Goal: Information Seeking & Learning: Learn about a topic

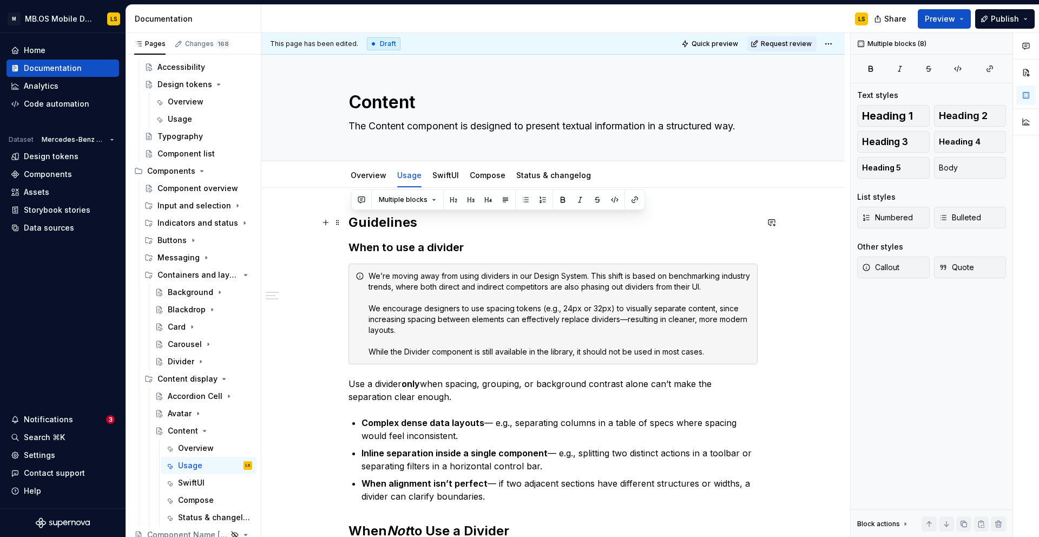
drag, startPoint x: 696, startPoint y: 476, endPoint x: 354, endPoint y: 226, distance: 423.7
click at [354, 226] on div "Guidelines When to use a divider We’re moving away from using dividers in our D…" at bounding box center [553, 445] width 409 height 463
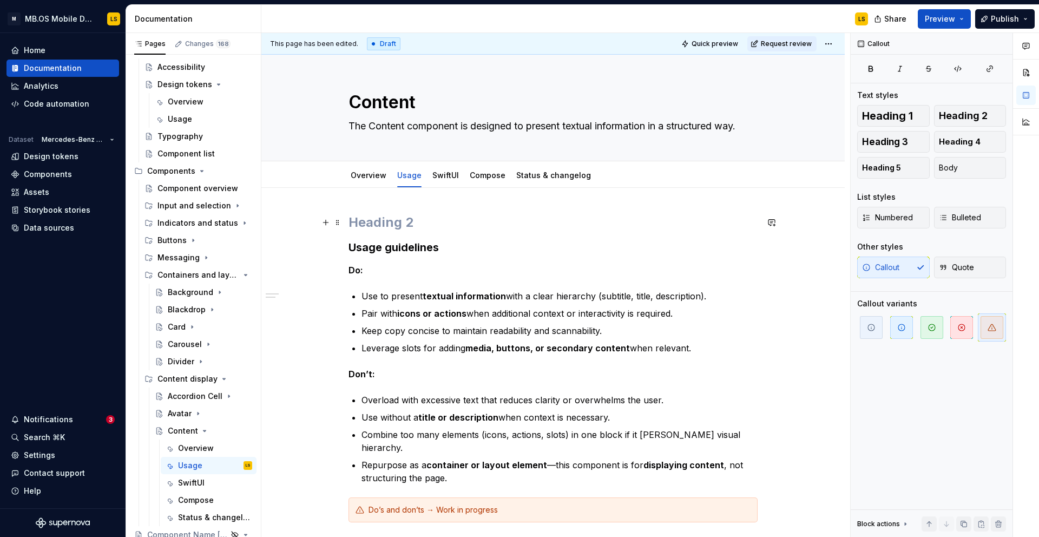
click at [383, 225] on h2 at bounding box center [553, 222] width 409 height 17
click at [333, 225] on button "button" at bounding box center [325, 222] width 15 height 15
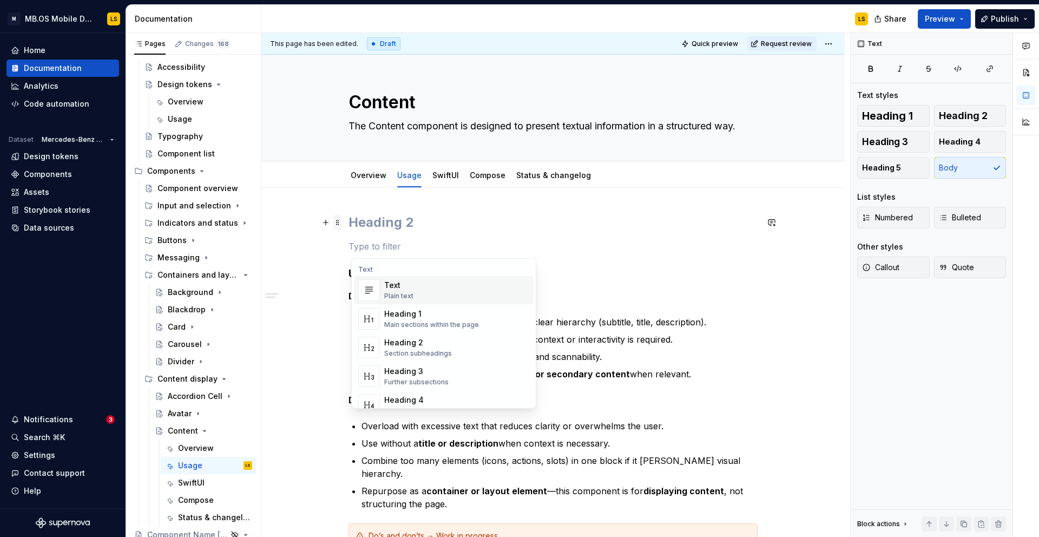
click at [340, 225] on span at bounding box center [337, 222] width 9 height 15
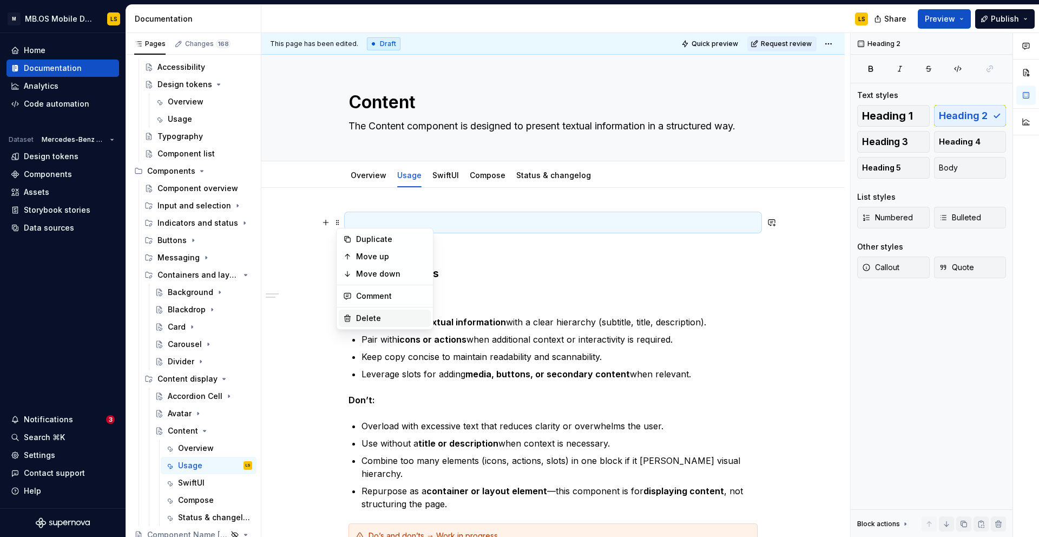
click at [373, 315] on div "Delete" at bounding box center [391, 318] width 70 height 11
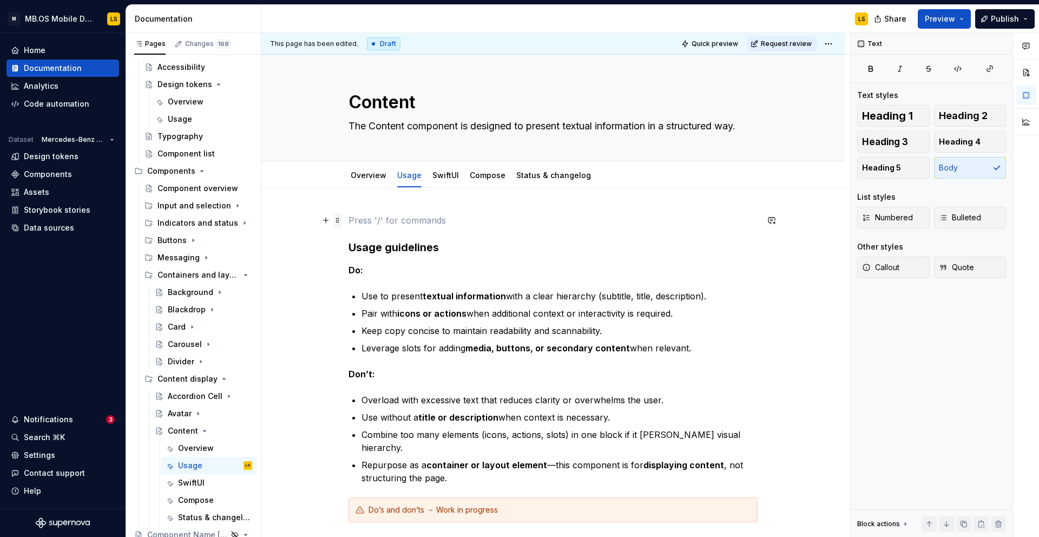
click at [342, 220] on span at bounding box center [337, 220] width 9 height 15
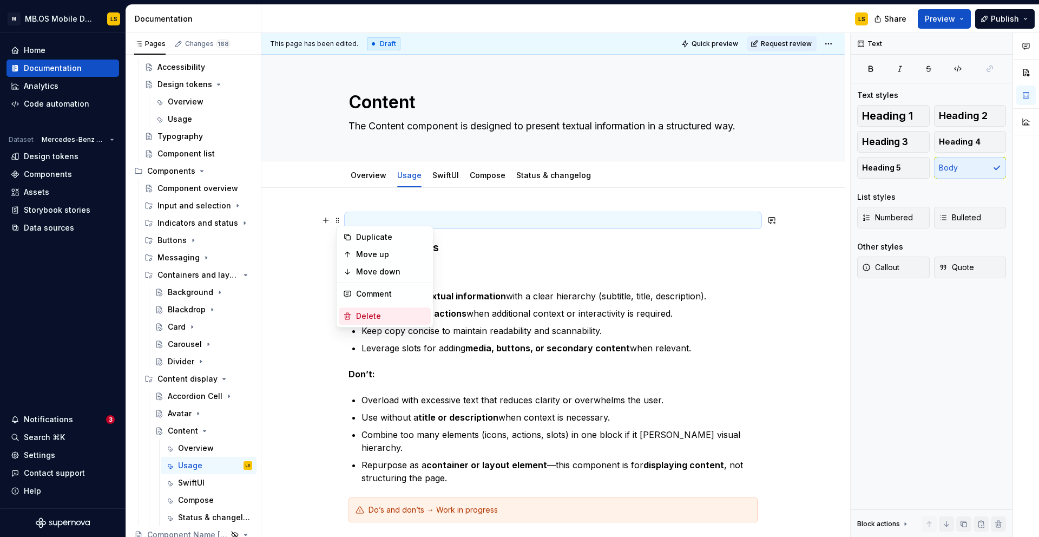
click at [374, 311] on div "Delete" at bounding box center [391, 316] width 70 height 11
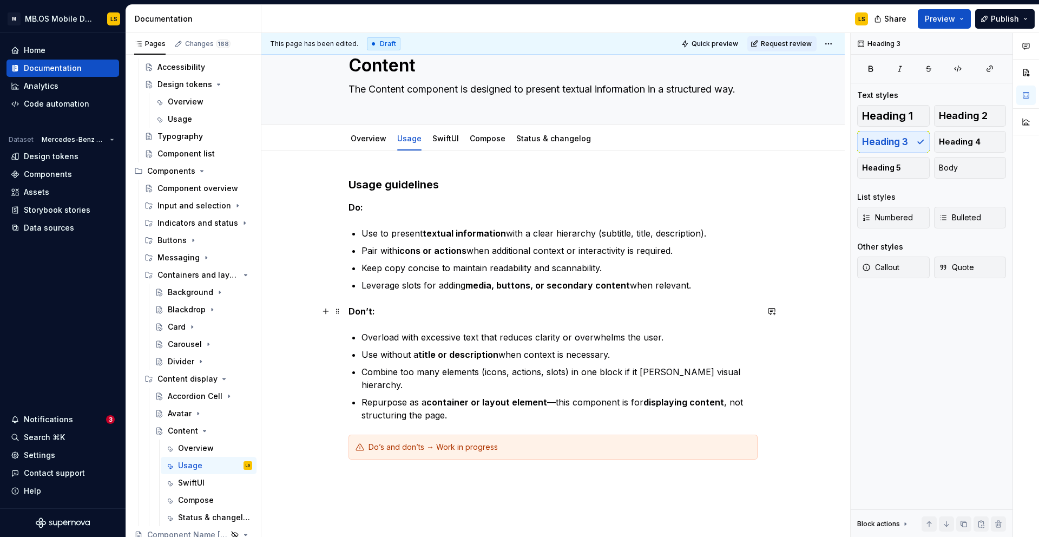
scroll to position [39, 0]
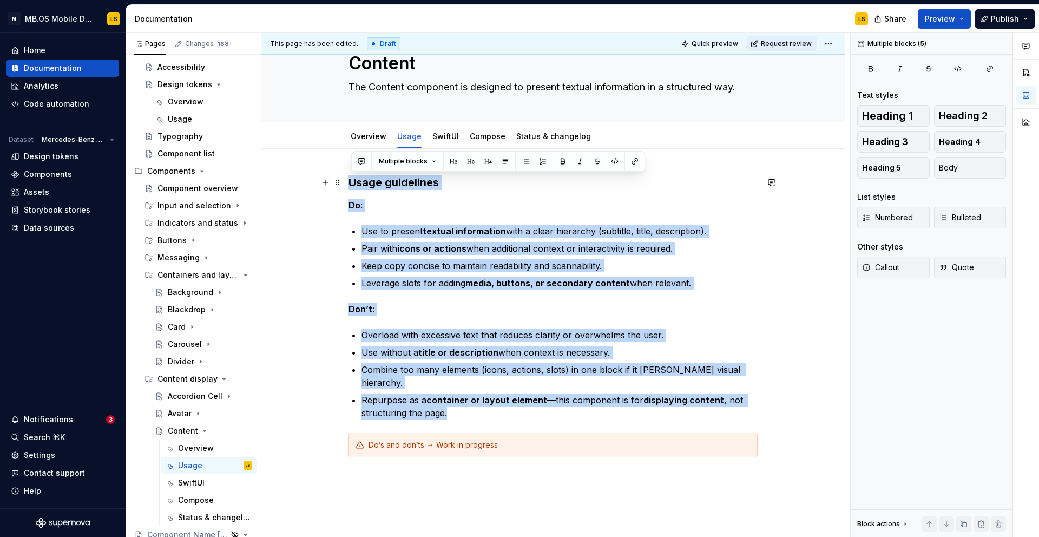
drag, startPoint x: 481, startPoint y: 399, endPoint x: 345, endPoint y: 179, distance: 259.1
click at [345, 179] on div "Usage guidelines Do: Use to present textual information with a clear hierarchy …" at bounding box center [552, 390] width 583 height 483
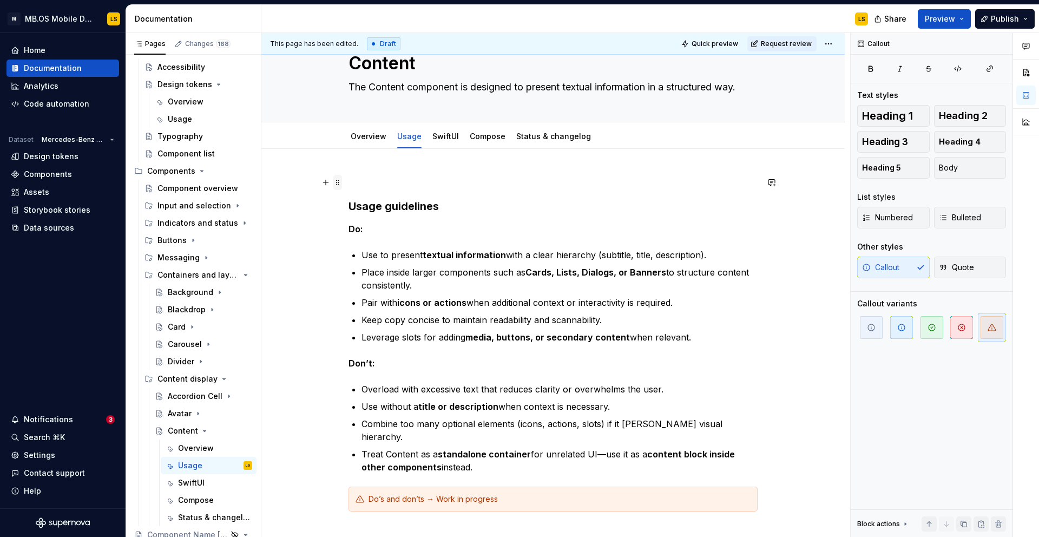
click at [342, 184] on span at bounding box center [337, 182] width 9 height 15
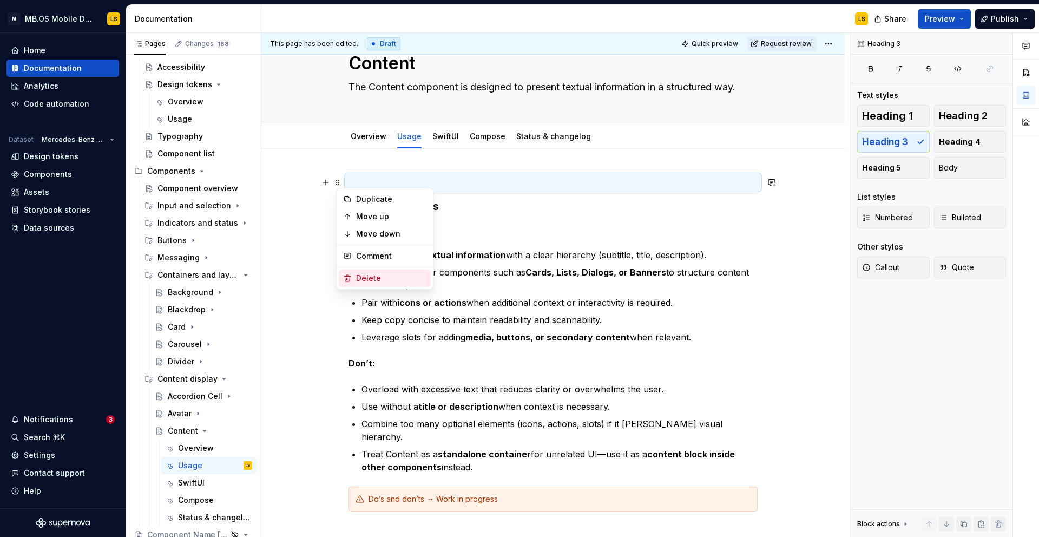
click at [370, 275] on div "Delete" at bounding box center [391, 278] width 70 height 11
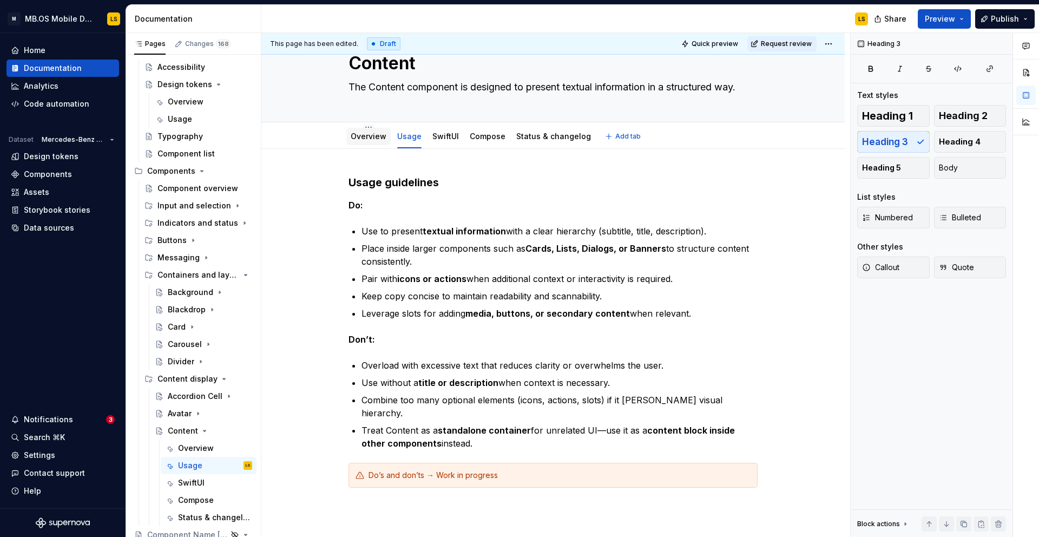
click at [377, 145] on div "Overview" at bounding box center [368, 136] width 44 height 19
click at [380, 139] on link "Overview" at bounding box center [369, 136] width 36 height 9
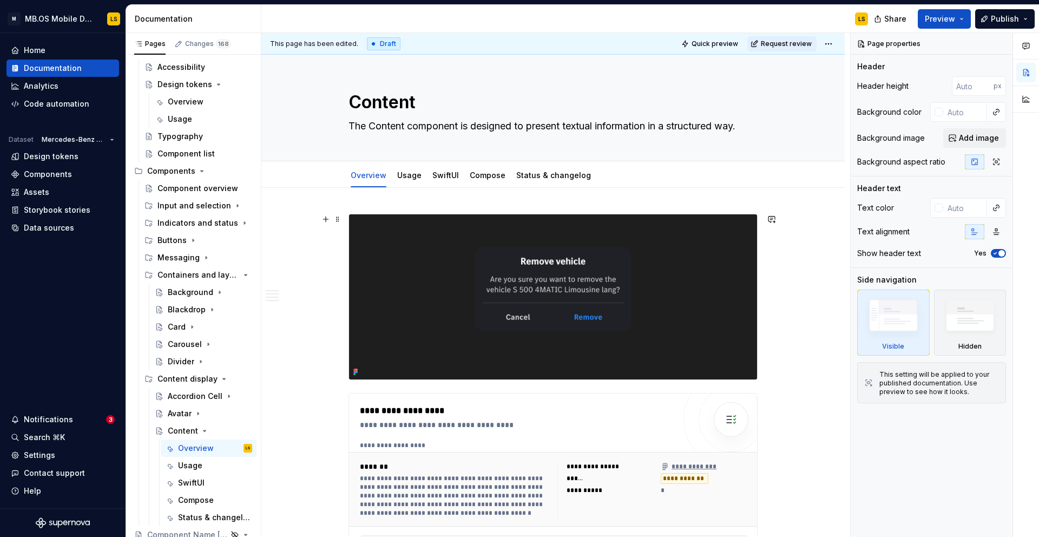
click at [472, 285] on img at bounding box center [553, 296] width 408 height 165
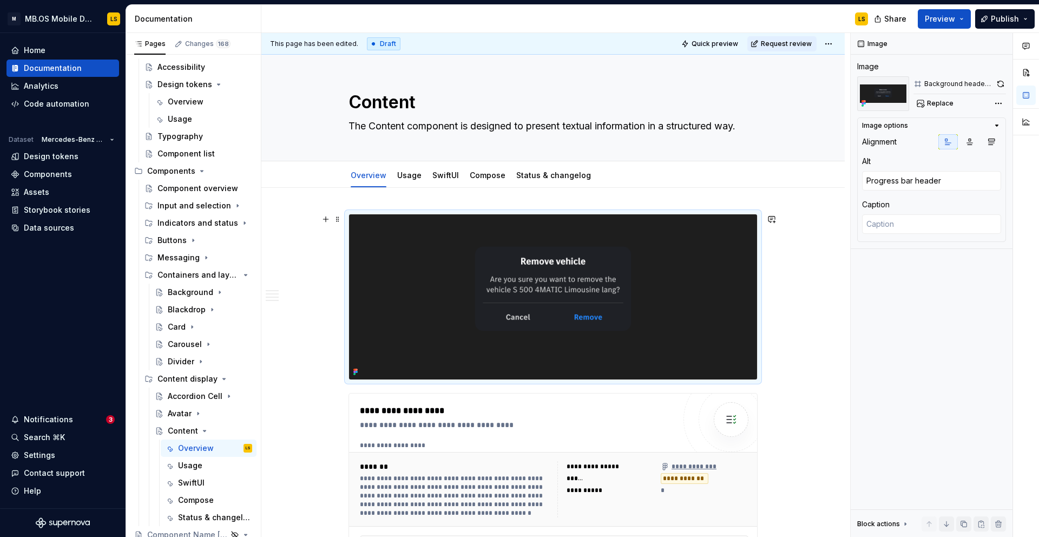
click at [658, 284] on img at bounding box center [553, 296] width 408 height 165
click at [634, 272] on img at bounding box center [553, 296] width 408 height 165
click at [942, 102] on span "Replace" at bounding box center [940, 103] width 27 height 9
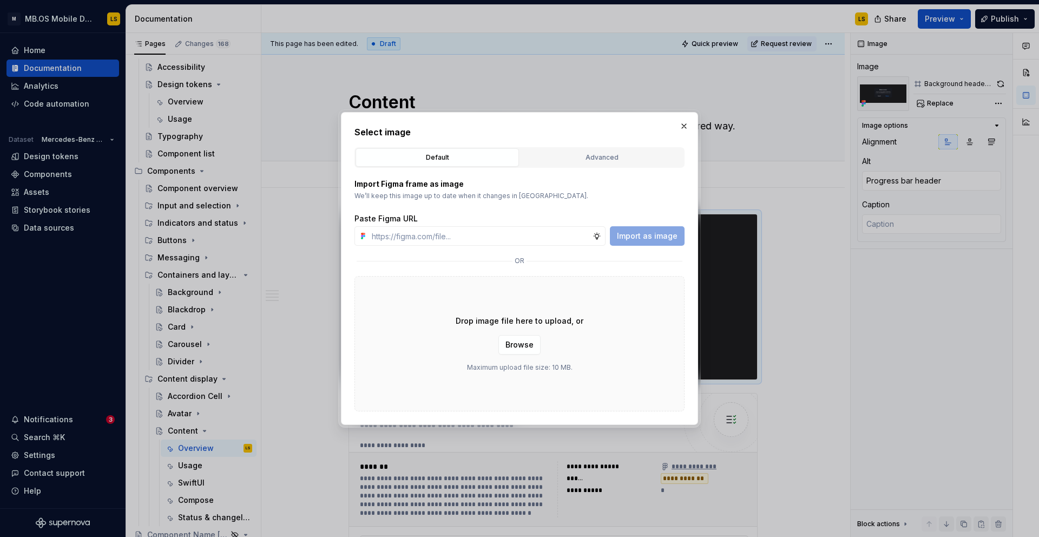
type textarea "*"
click at [585, 157] on div "Advanced" at bounding box center [602, 157] width 156 height 11
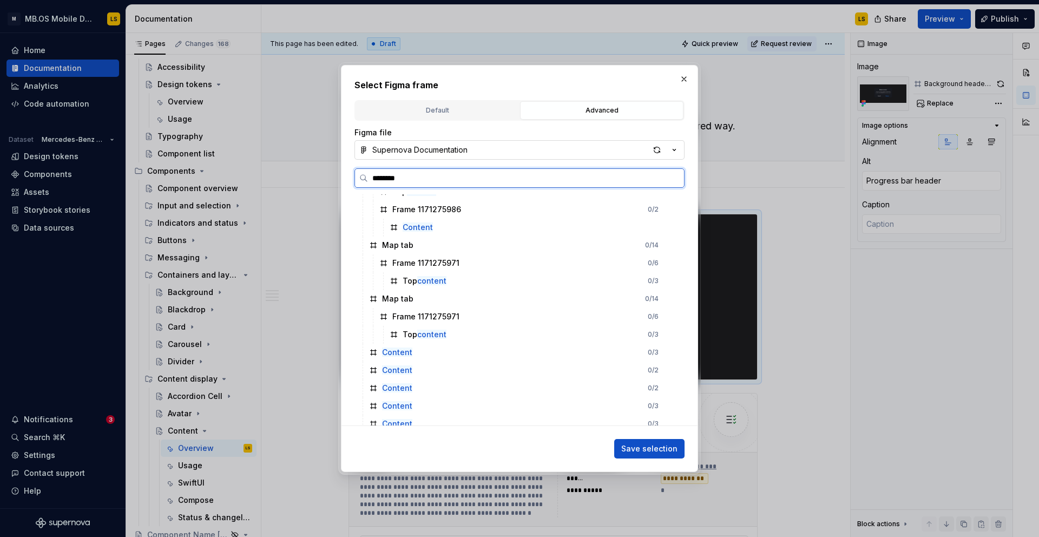
scroll to position [0, 2]
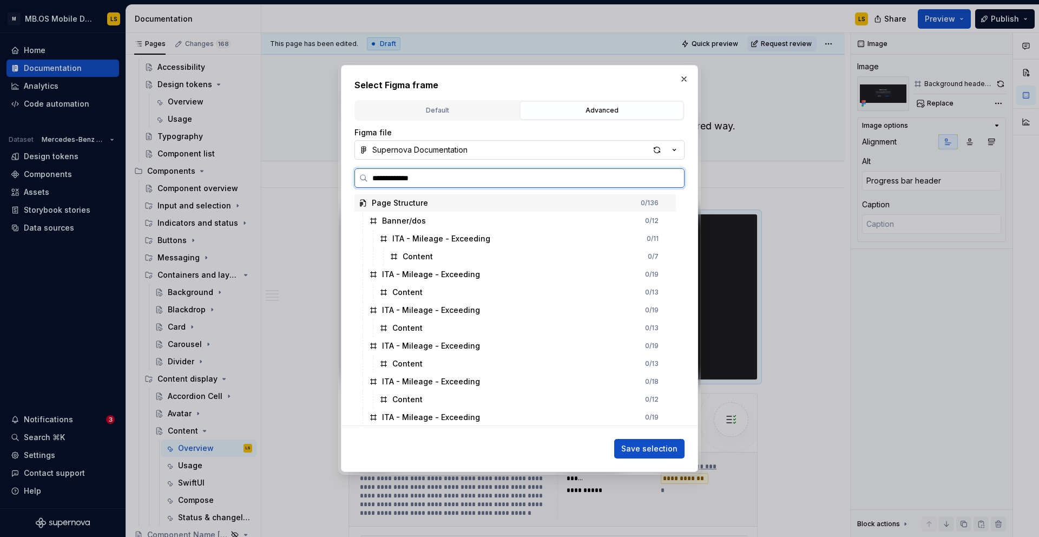
type input "**********"
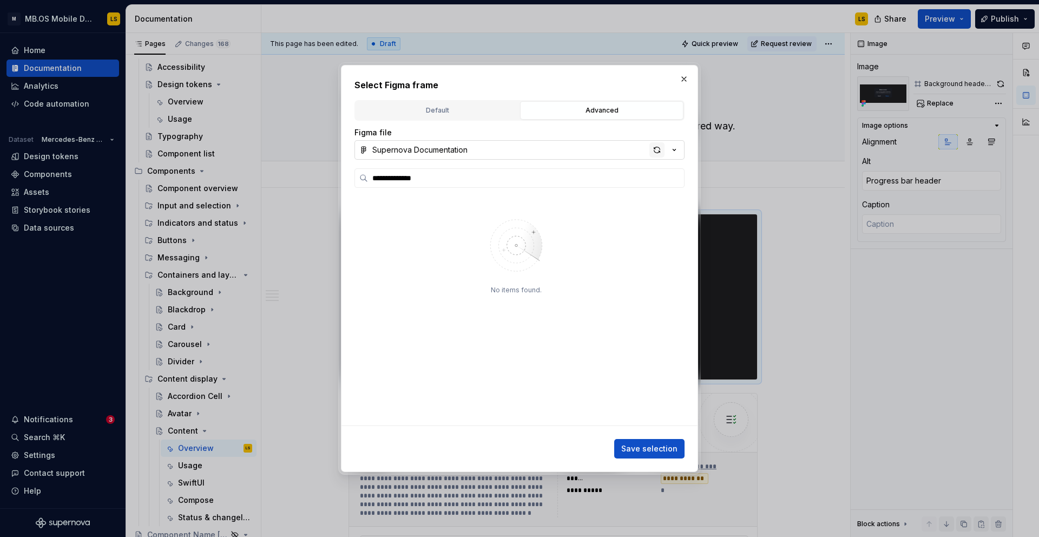
click at [655, 148] on div "button" at bounding box center [656, 149] width 15 height 15
click at [444, 216] on icon "button" at bounding box center [447, 220] width 9 height 9
click at [445, 225] on icon "button" at bounding box center [447, 220] width 9 height 9
click at [677, 454] on button "Save selection" at bounding box center [649, 448] width 70 height 19
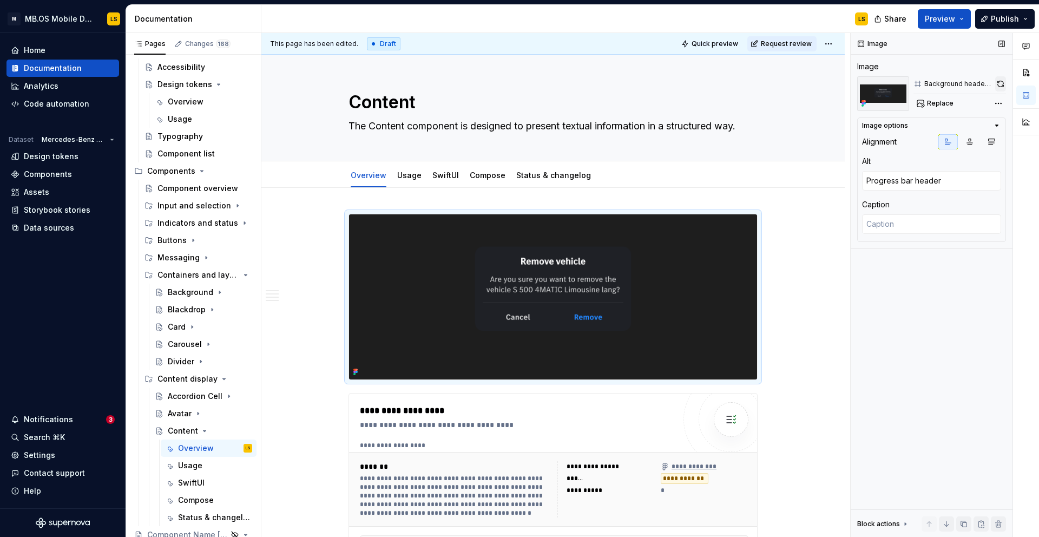
click at [1003, 83] on button "button" at bounding box center [1000, 83] width 11 height 15
click at [942, 104] on span "Replace" at bounding box center [940, 103] width 27 height 9
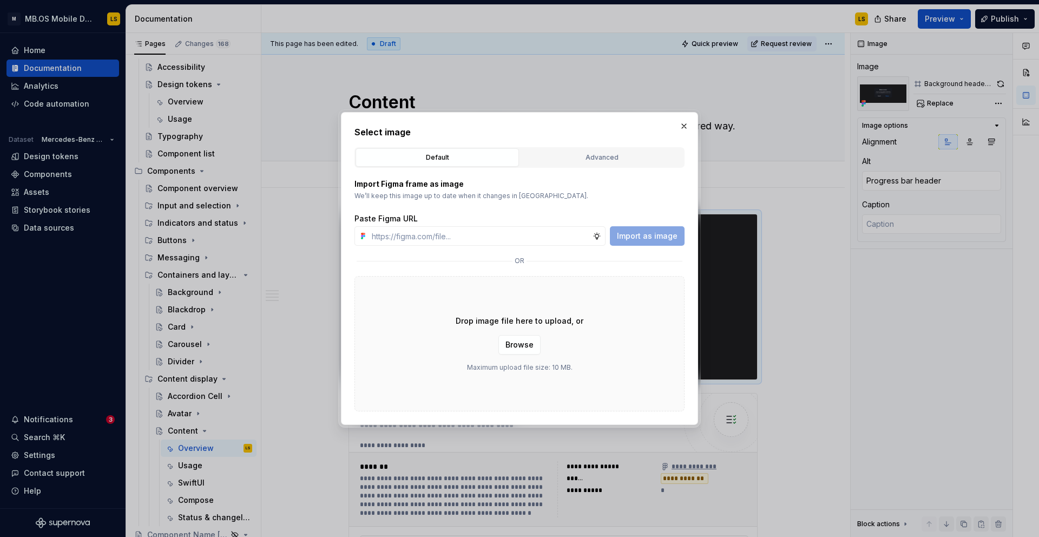
type textarea "*"
click at [583, 149] on button "Advanced" at bounding box center [601, 157] width 163 height 18
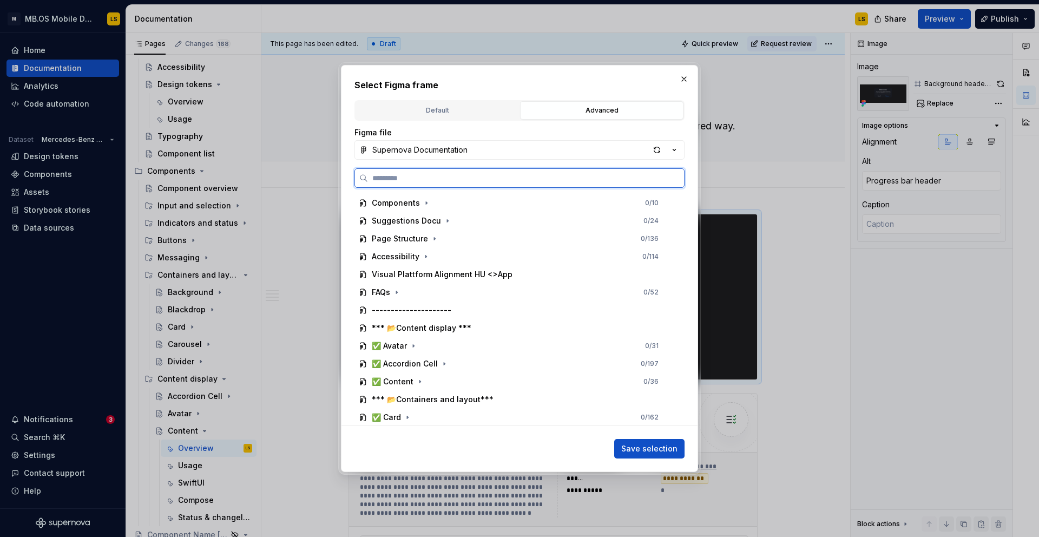
click at [432, 177] on input "search" at bounding box center [526, 178] width 316 height 11
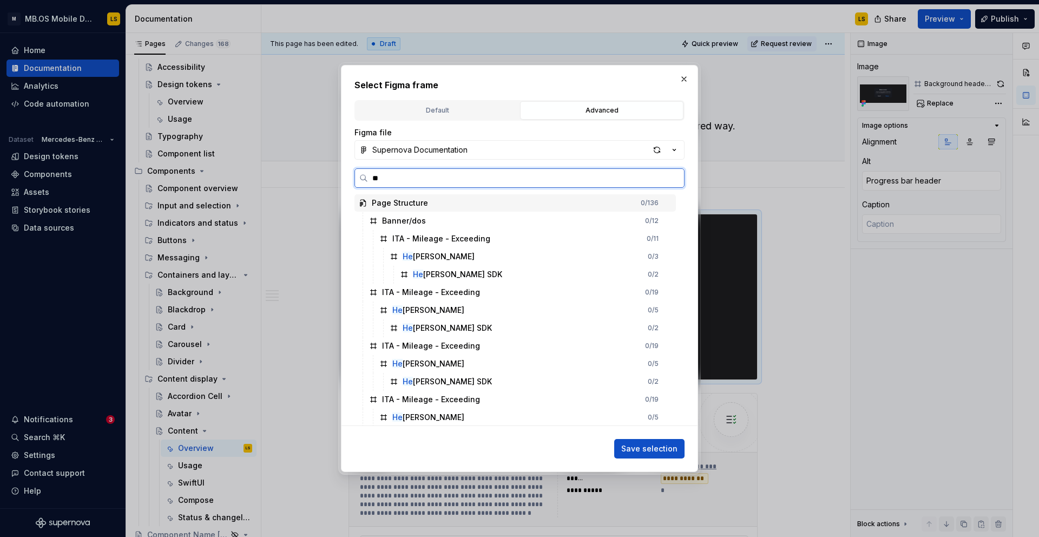
type input "*"
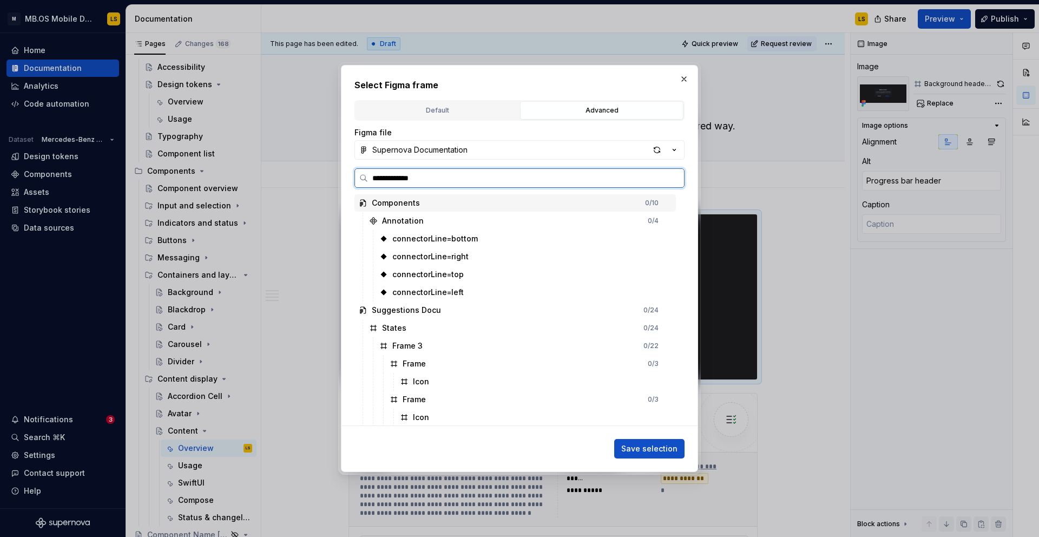
type input "**********"
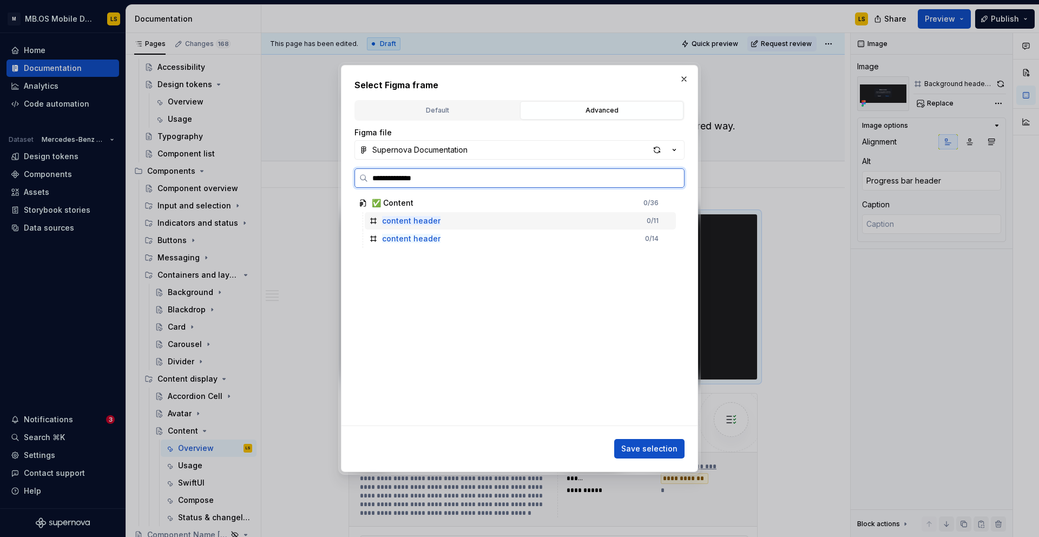
click at [582, 219] on div "content header 0 / 11" at bounding box center [520, 220] width 311 height 17
click at [406, 224] on mark "content header" at bounding box center [411, 220] width 58 height 9
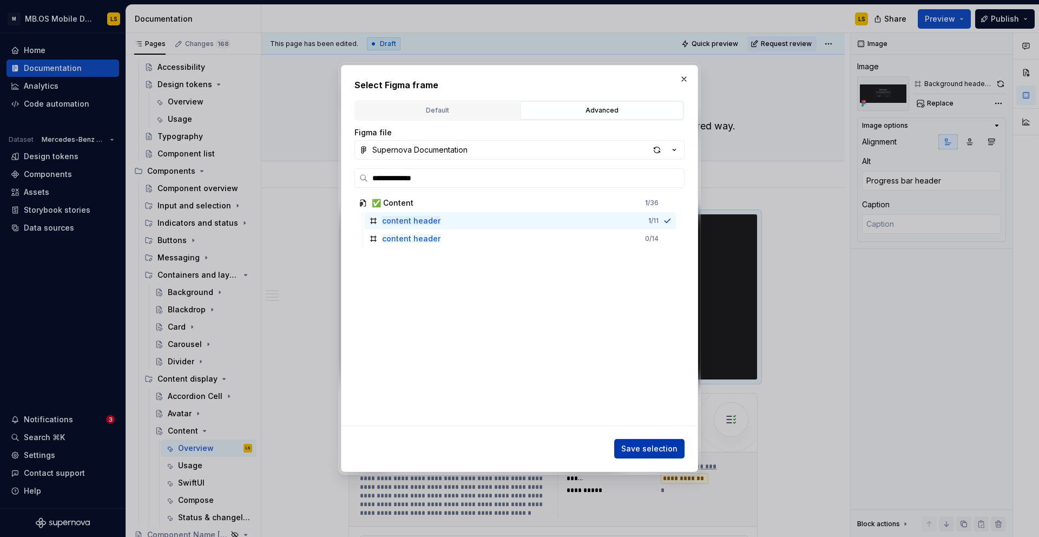
click at [664, 444] on span "Save selection" at bounding box center [649, 448] width 56 height 11
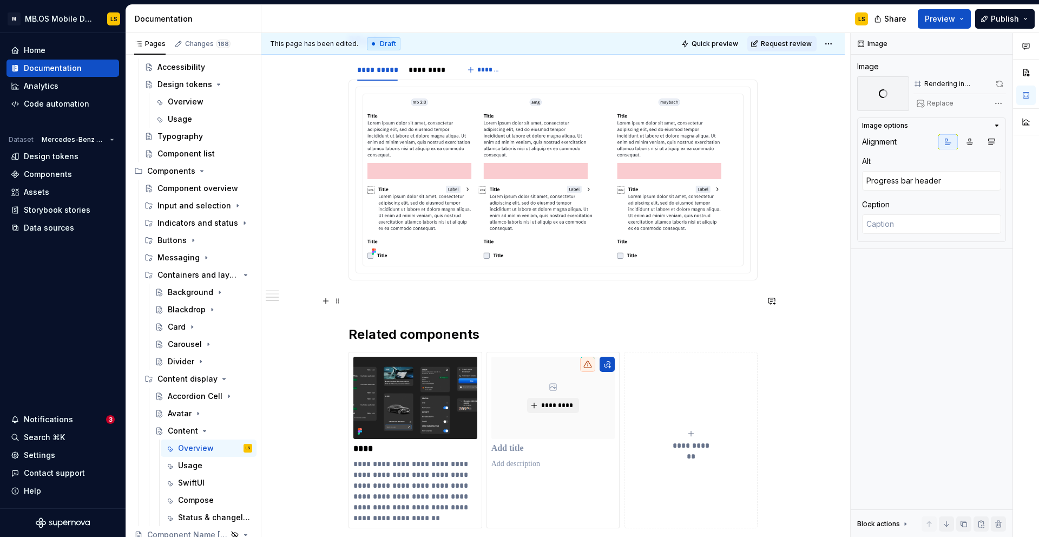
scroll to position [1148, 0]
click at [432, 68] on div "*********" at bounding box center [429, 69] width 40 height 11
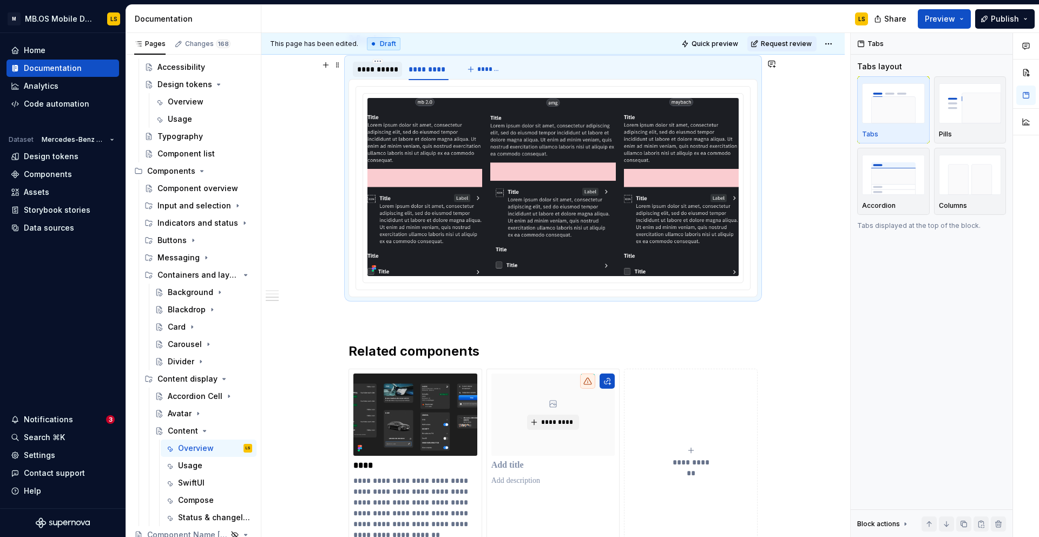
click at [373, 75] on div "**********" at bounding box center [377, 69] width 41 height 11
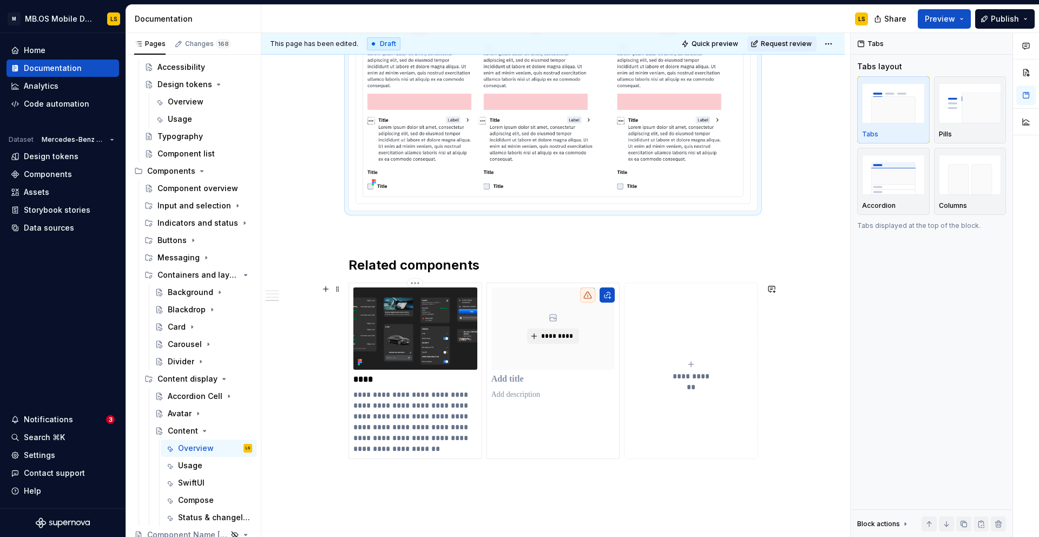
scroll to position [1217, 0]
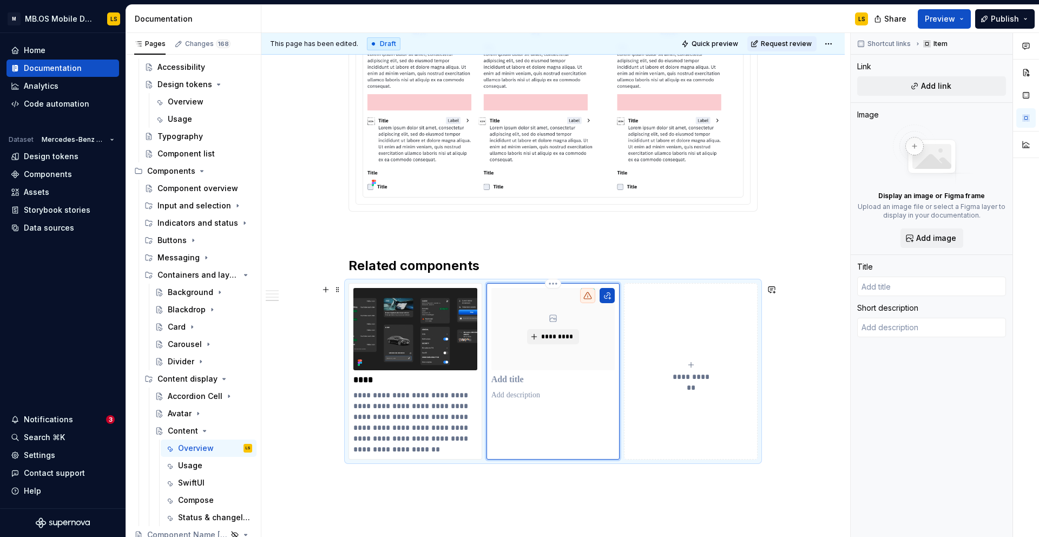
click at [556, 349] on div "*********" at bounding box center [553, 329] width 124 height 82
click at [947, 83] on span "Add link" at bounding box center [936, 86] width 30 height 11
type textarea "*"
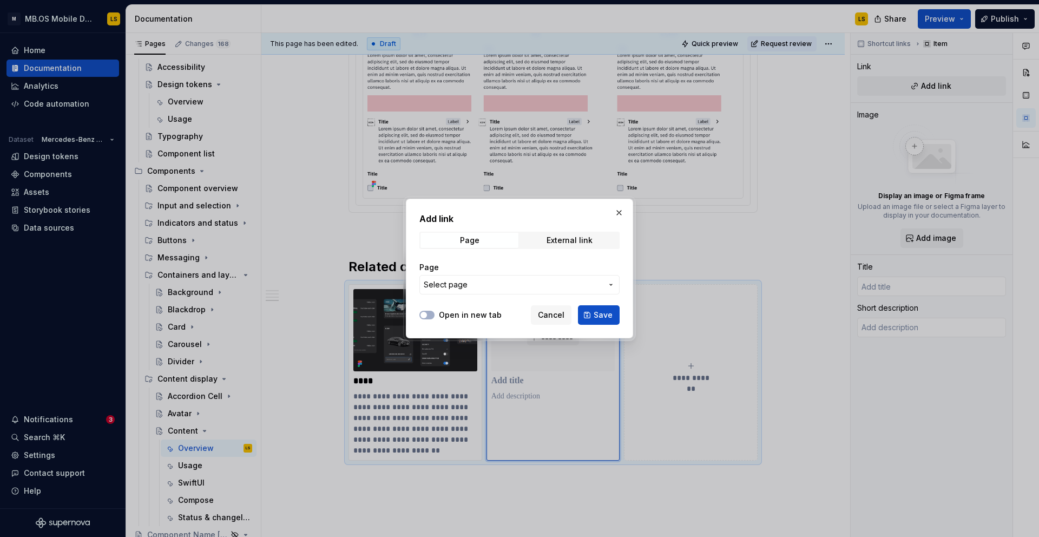
click at [518, 288] on span "Select page" at bounding box center [513, 284] width 179 height 11
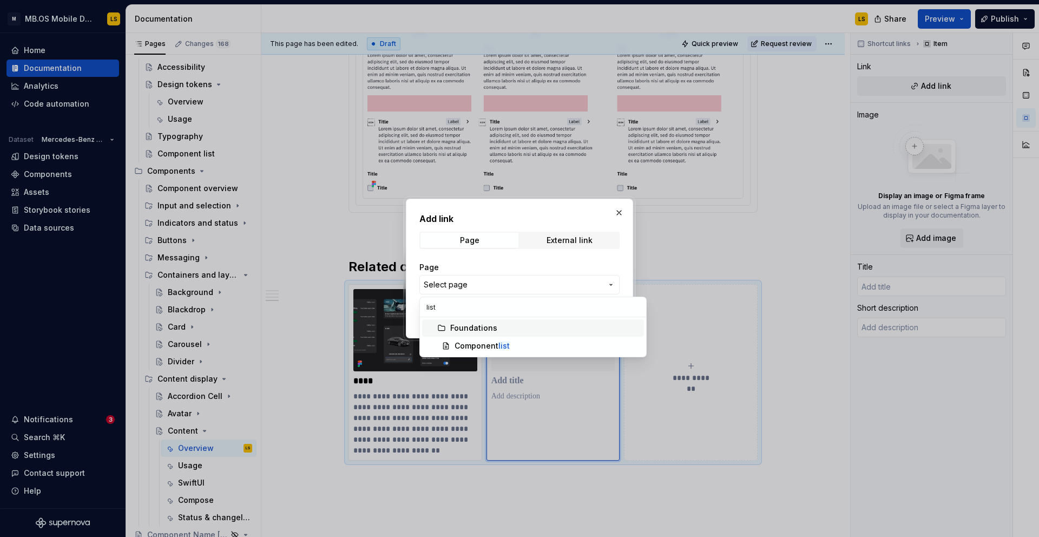
type input "list"
click at [518, 340] on div "Component list" at bounding box center [547, 345] width 185 height 11
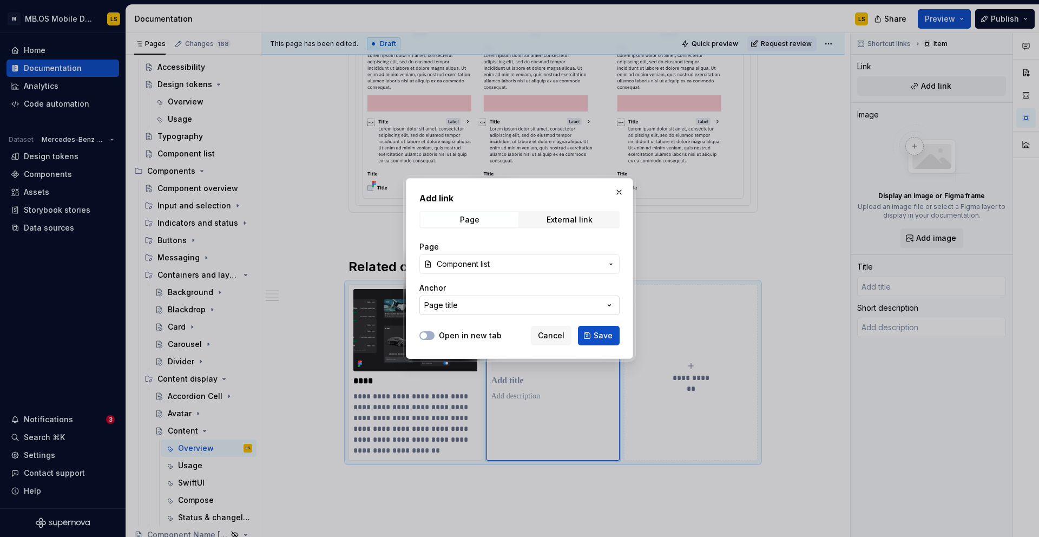
click at [569, 296] on button "Page title" at bounding box center [519, 305] width 200 height 19
click at [551, 284] on div "Add link Page External link Page Component list Anchor Page title Open in new t…" at bounding box center [519, 268] width 1039 height 537
click at [623, 188] on button "button" at bounding box center [619, 192] width 15 height 15
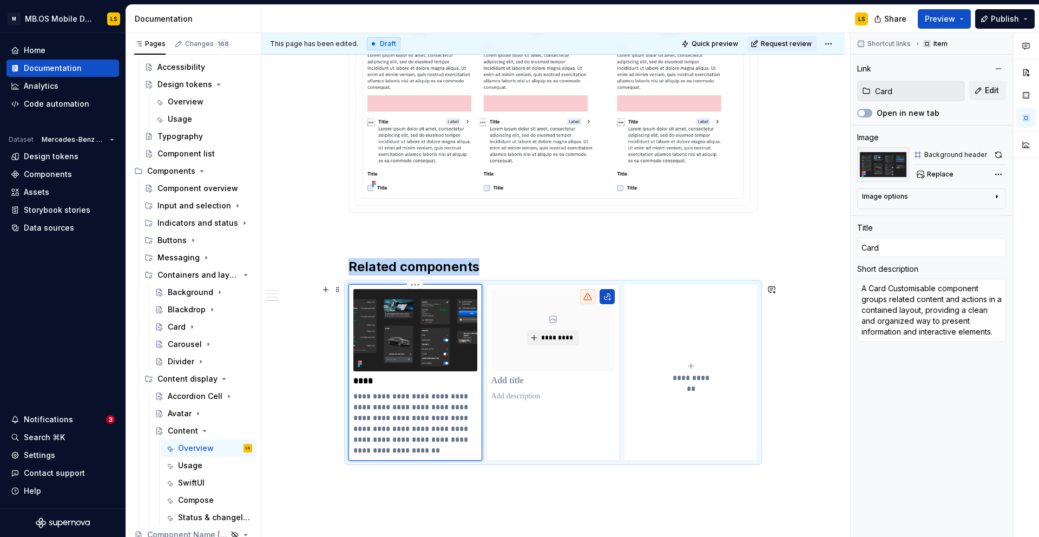
click at [432, 317] on img at bounding box center [415, 330] width 124 height 82
click at [994, 91] on span "Edit" at bounding box center [992, 90] width 14 height 11
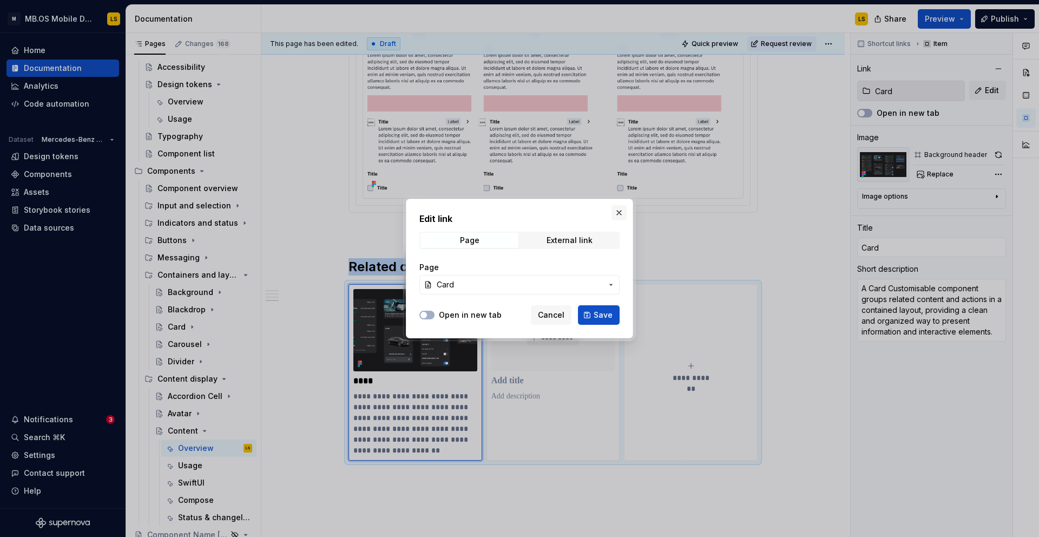
click at [621, 215] on button "button" at bounding box center [619, 212] width 15 height 15
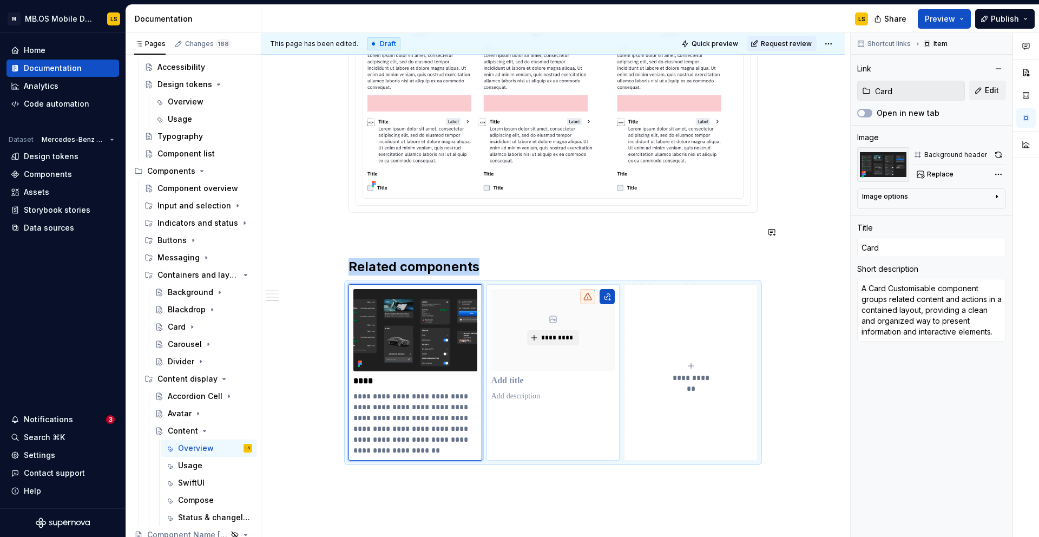
click at [535, 356] on div "*********" at bounding box center [553, 330] width 124 height 82
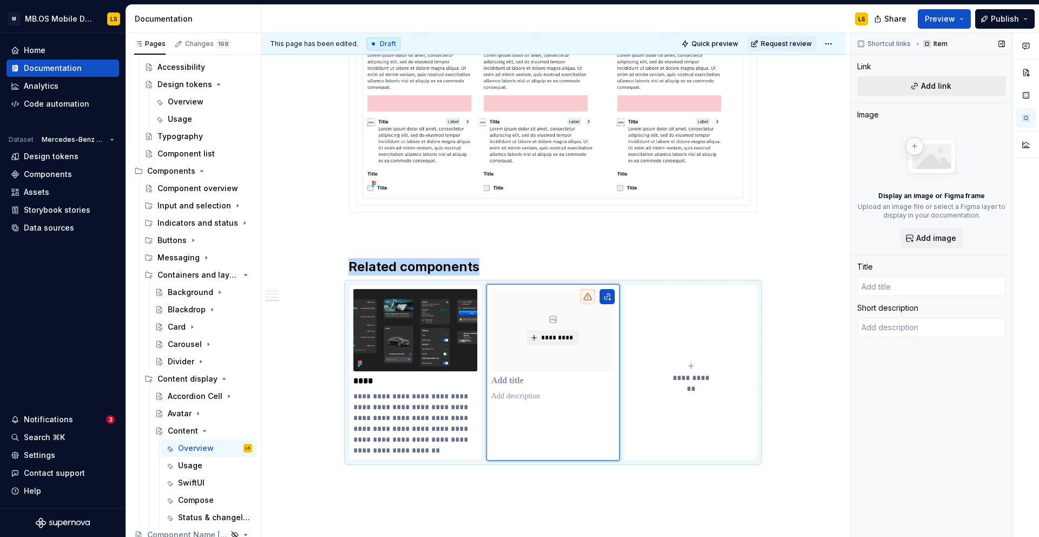
click at [965, 82] on button "Add link" at bounding box center [931, 85] width 149 height 19
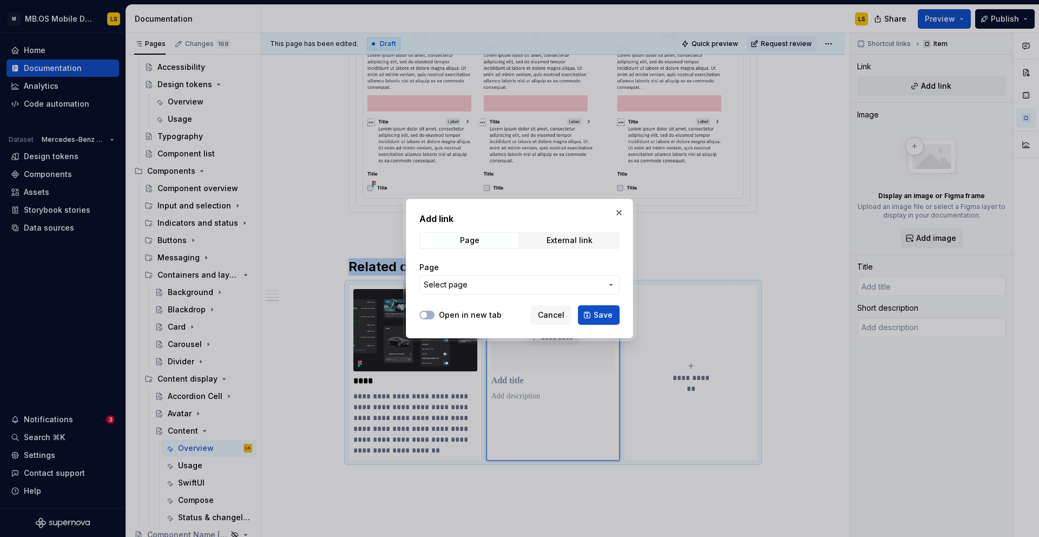
click at [471, 277] on button "Select page" at bounding box center [519, 284] width 200 height 19
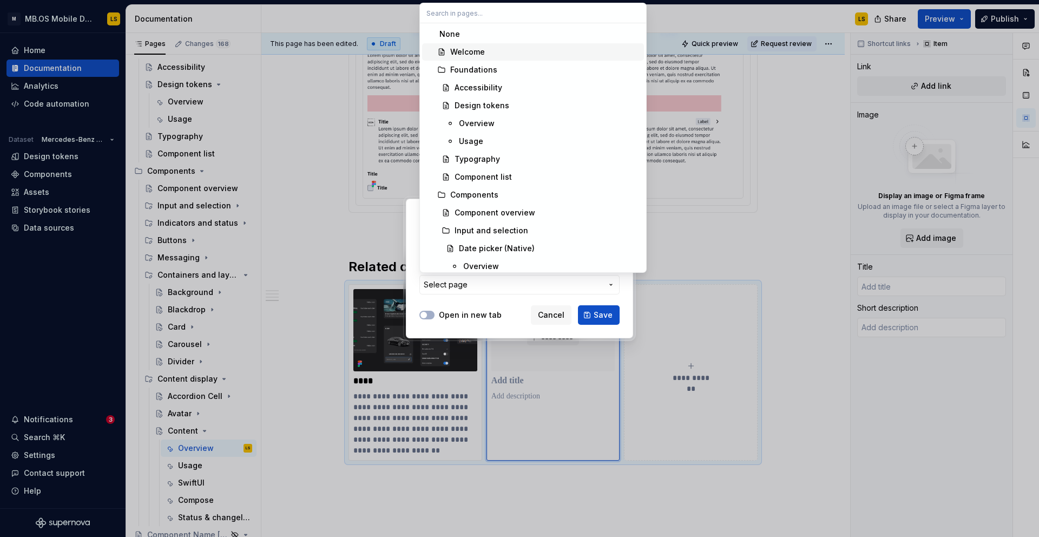
type textarea "*"
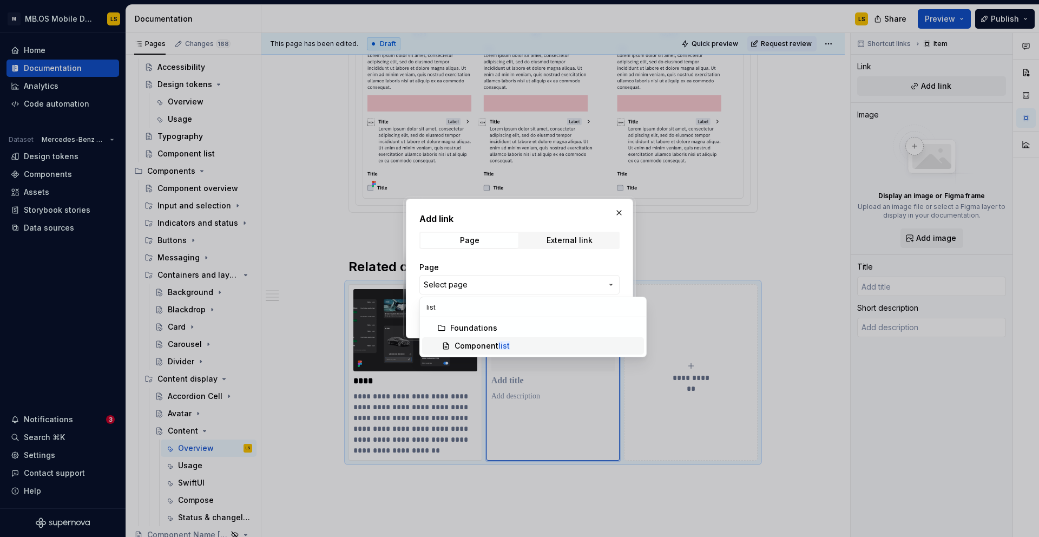
type input "list"
click at [484, 349] on div "Component list" at bounding box center [482, 345] width 55 height 11
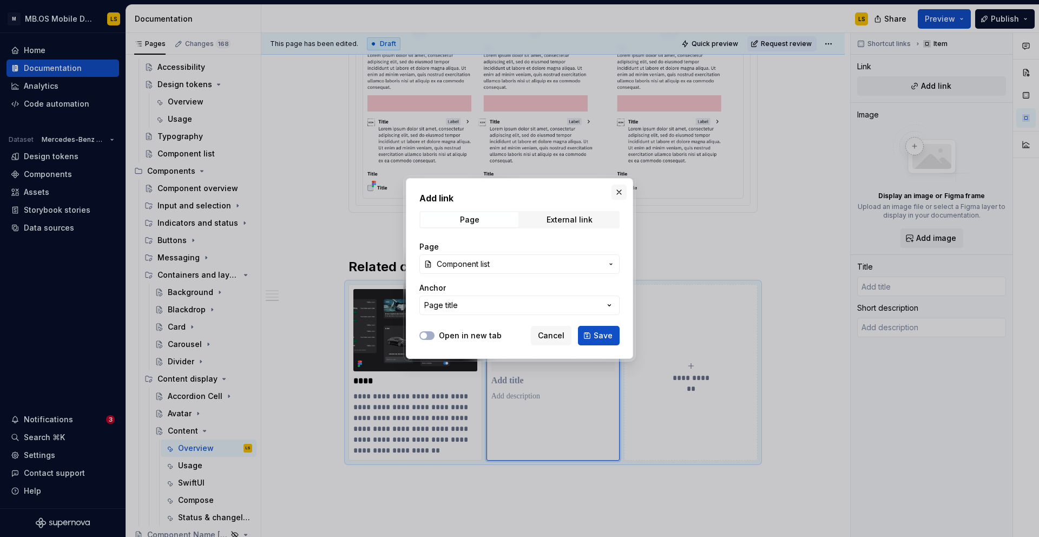
click at [623, 187] on button "button" at bounding box center [619, 192] width 15 height 15
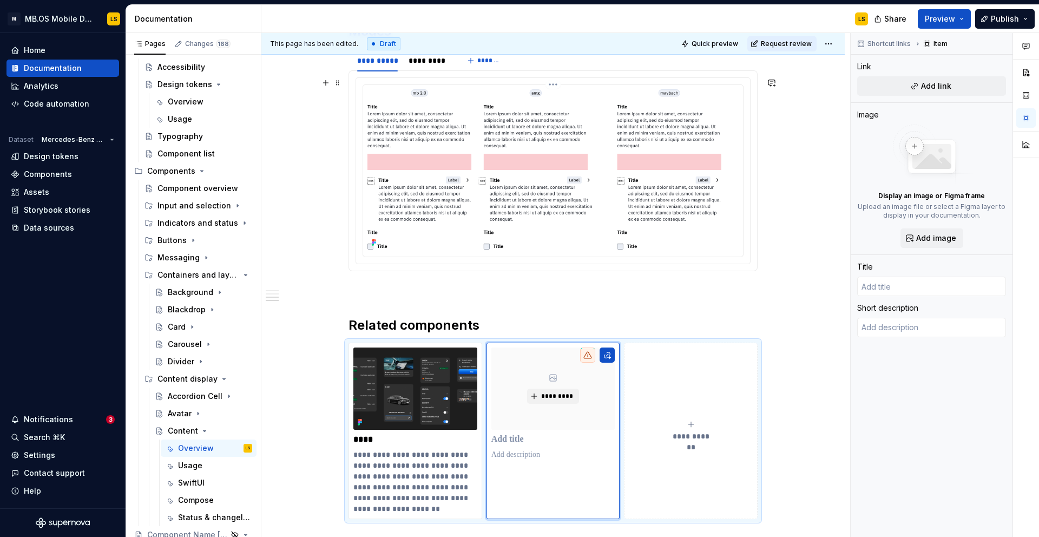
scroll to position [1331, 0]
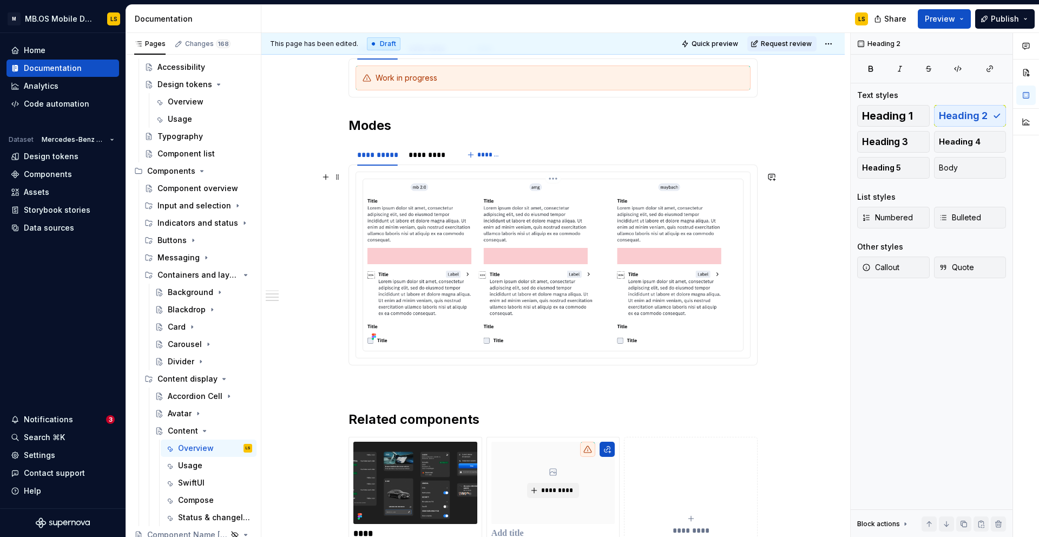
scroll to position [1224, 0]
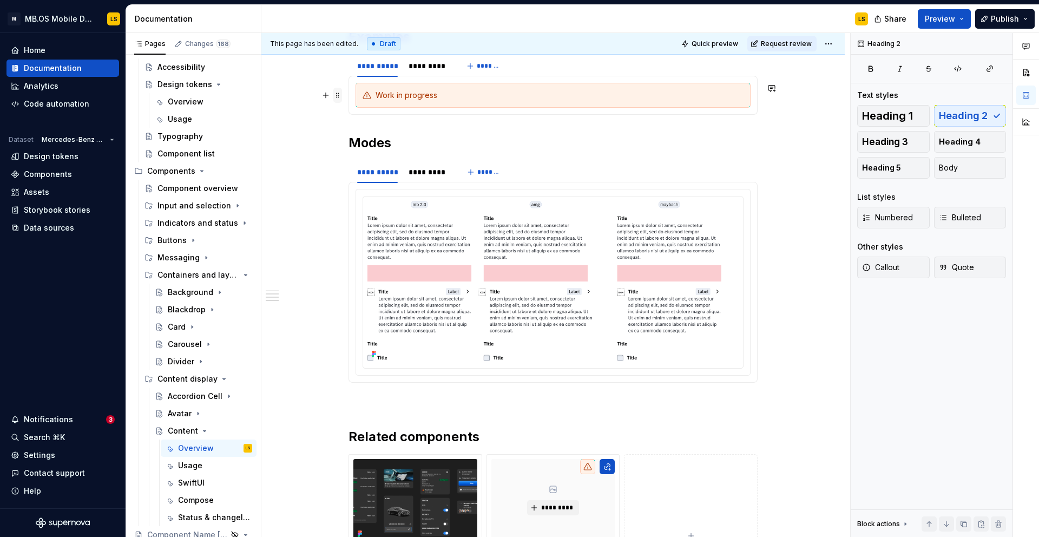
click at [340, 98] on span at bounding box center [337, 95] width 9 height 15
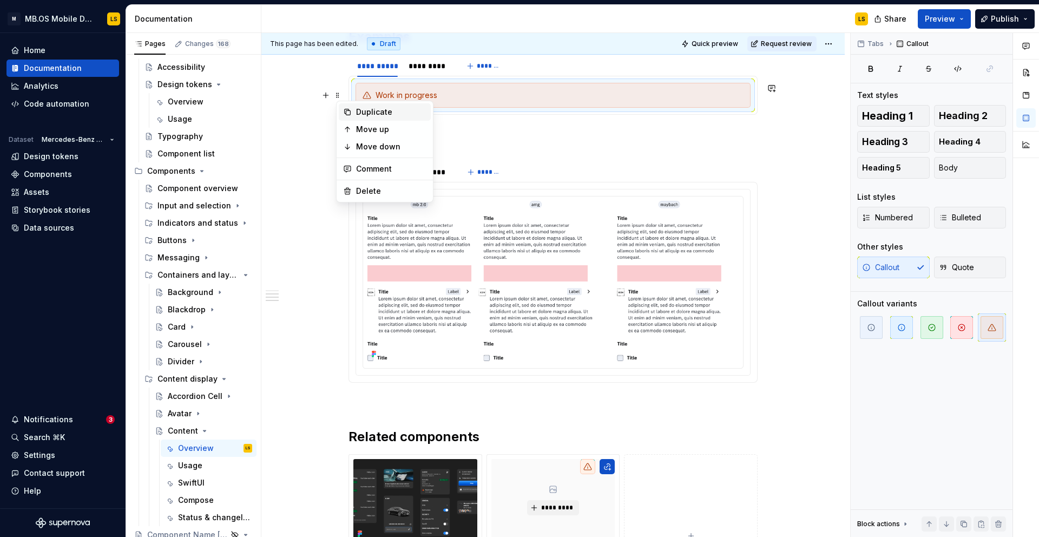
click at [354, 111] on div "Duplicate" at bounding box center [385, 111] width 92 height 17
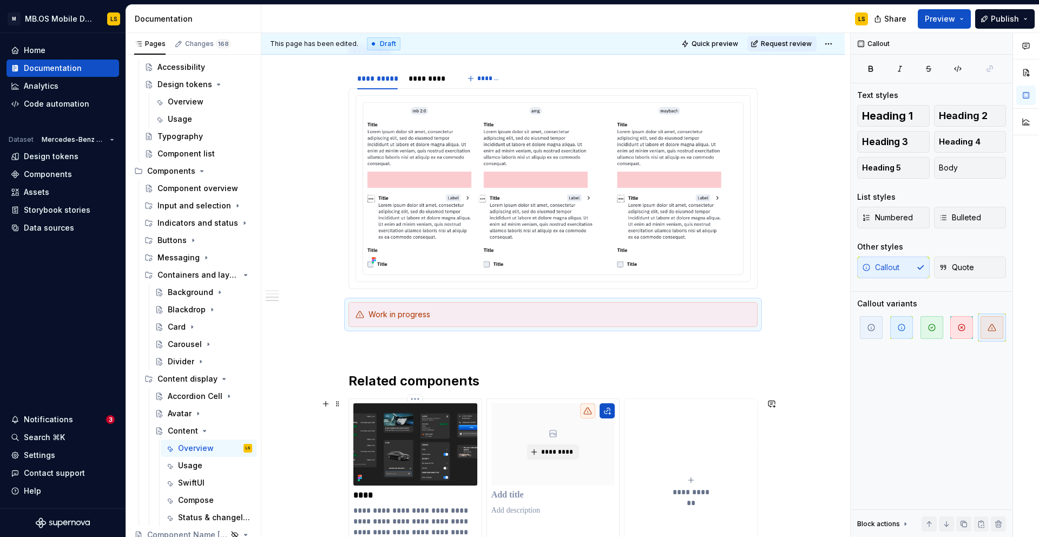
scroll to position [1326, 0]
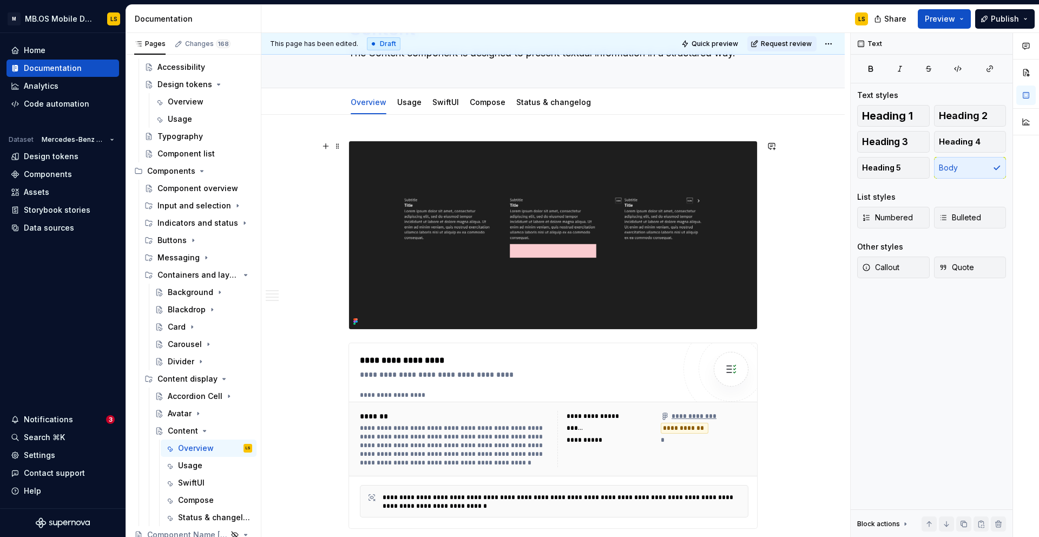
scroll to position [0, 0]
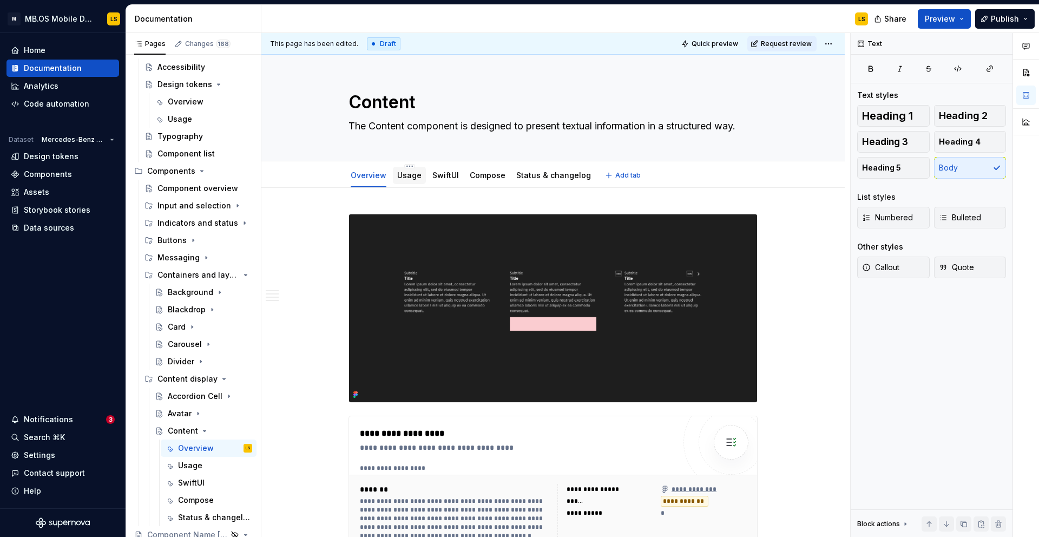
click at [412, 174] on link "Usage" at bounding box center [409, 174] width 24 height 9
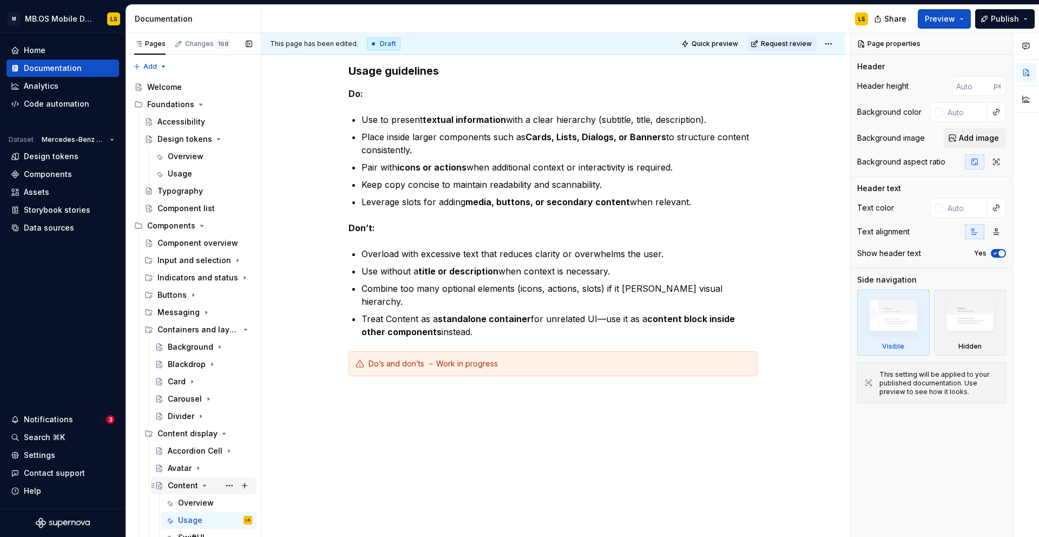
click at [202, 487] on icon "Page tree" at bounding box center [204, 485] width 9 height 9
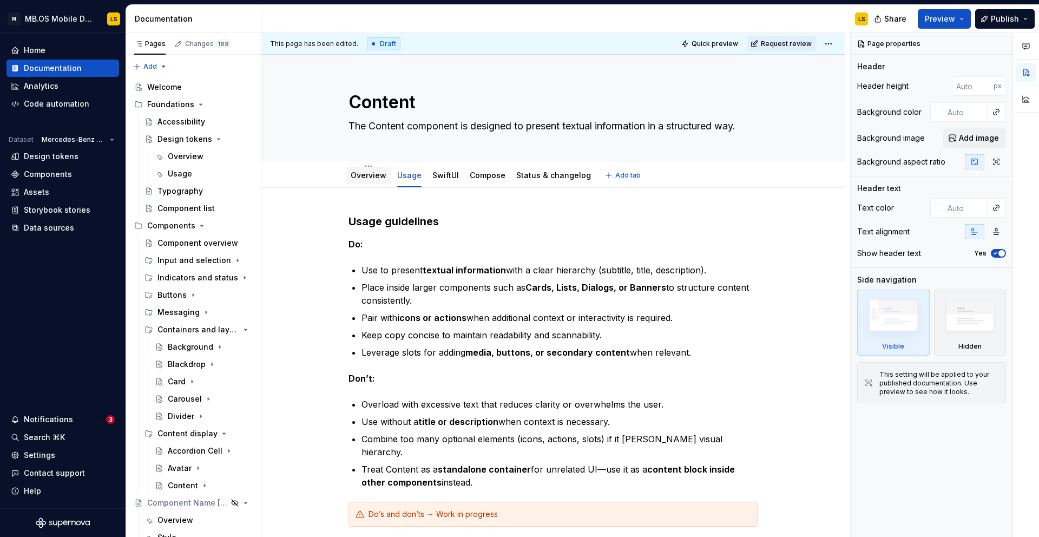
click at [365, 174] on link "Overview" at bounding box center [369, 174] width 36 height 9
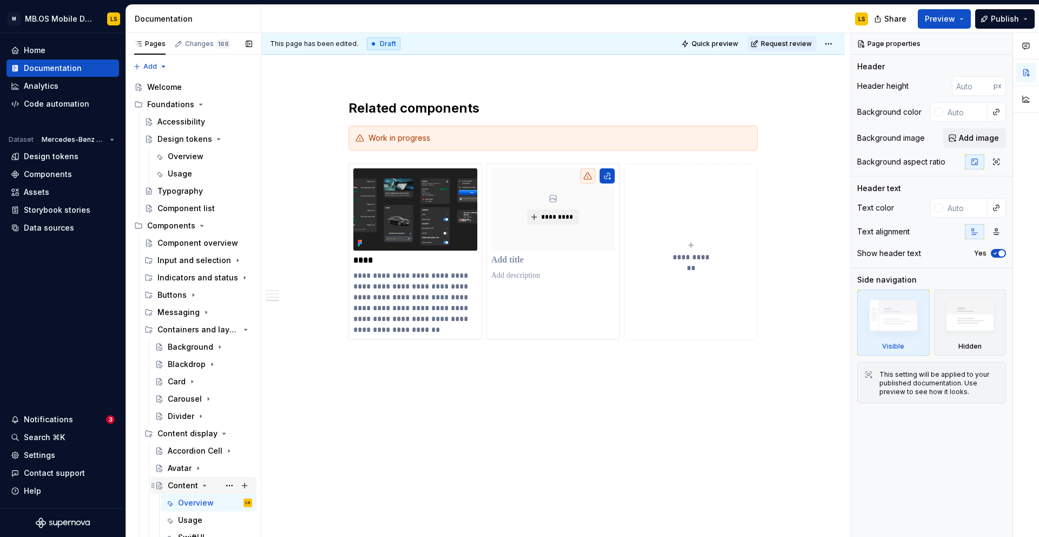
click at [203, 488] on icon "Page tree" at bounding box center [204, 485] width 9 height 9
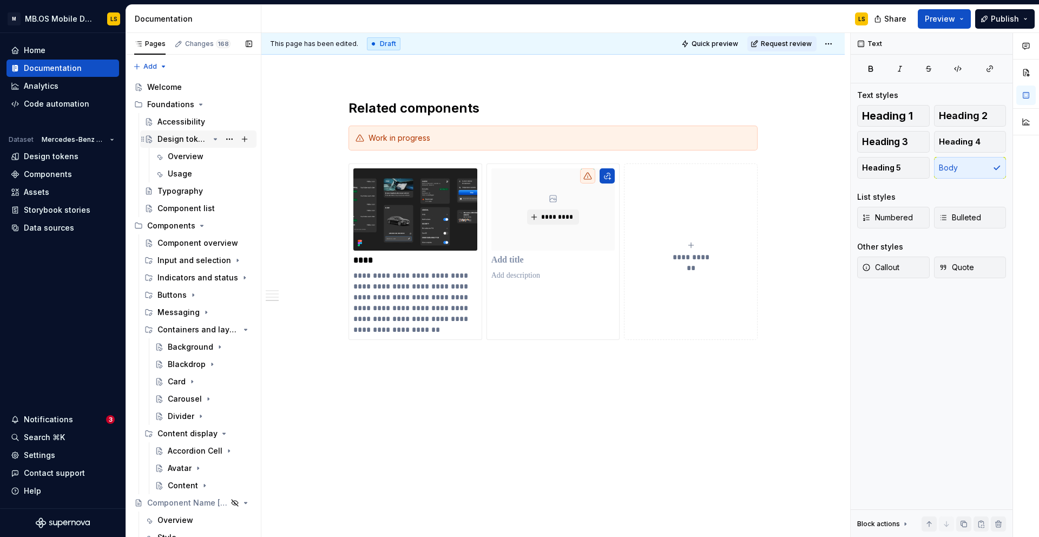
click at [216, 141] on icon "Page tree" at bounding box center [215, 139] width 9 height 9
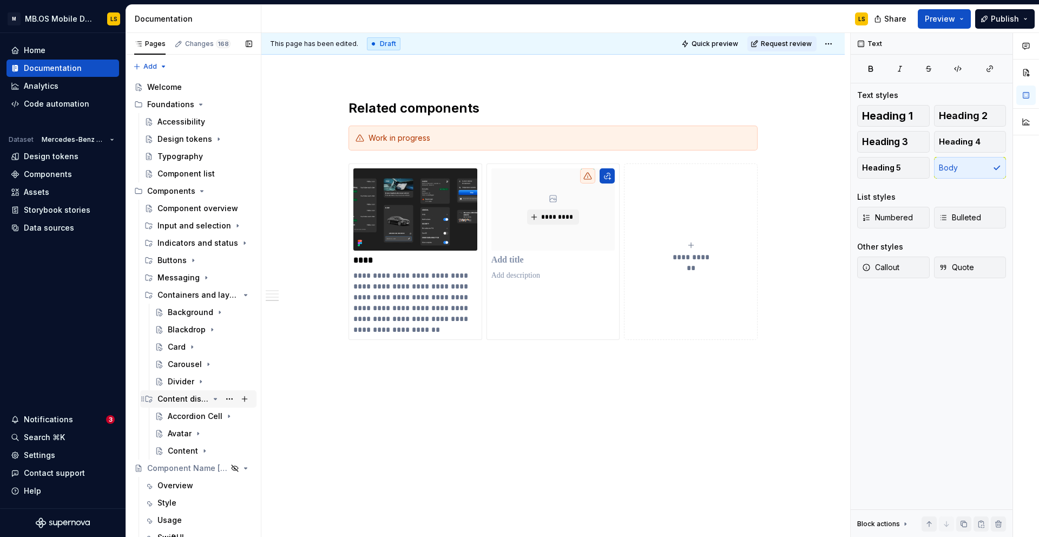
click at [214, 400] on icon "Page tree" at bounding box center [215, 399] width 9 height 9
click at [214, 296] on icon "Page tree" at bounding box center [215, 295] width 9 height 9
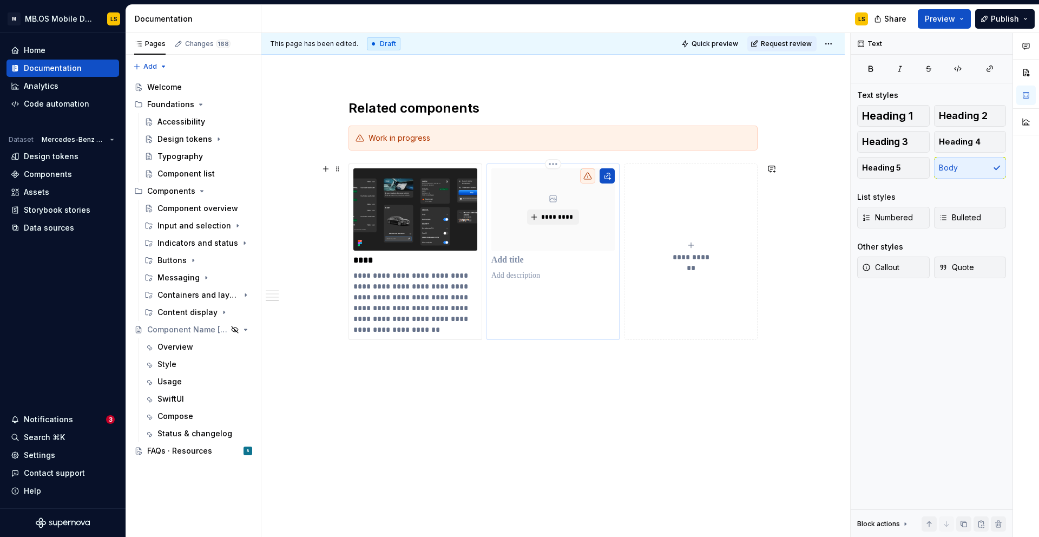
scroll to position [1493, 0]
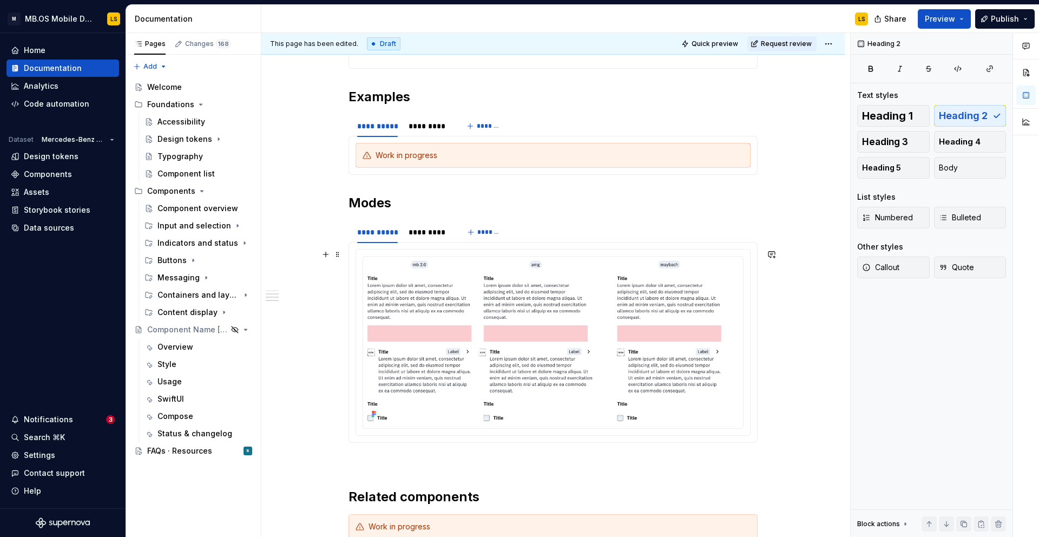
scroll to position [1164, 0]
click at [431, 122] on div "*********" at bounding box center [429, 126] width 40 height 11
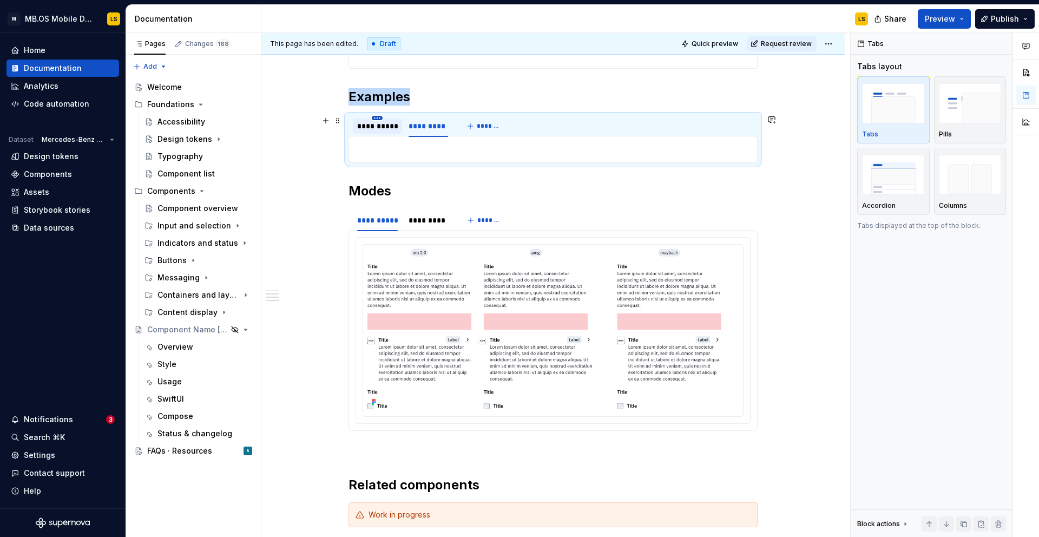
click at [381, 119] on html "M MB.OS Mobile Design System LS Home Documentation Analytics Code automation Da…" at bounding box center [519, 268] width 1039 height 537
click at [369, 124] on html "M MB.OS Mobile Design System LS Home Documentation Analytics Code automation Da…" at bounding box center [519, 268] width 1039 height 537
click at [375, 126] on div "**********" at bounding box center [377, 126] width 41 height 11
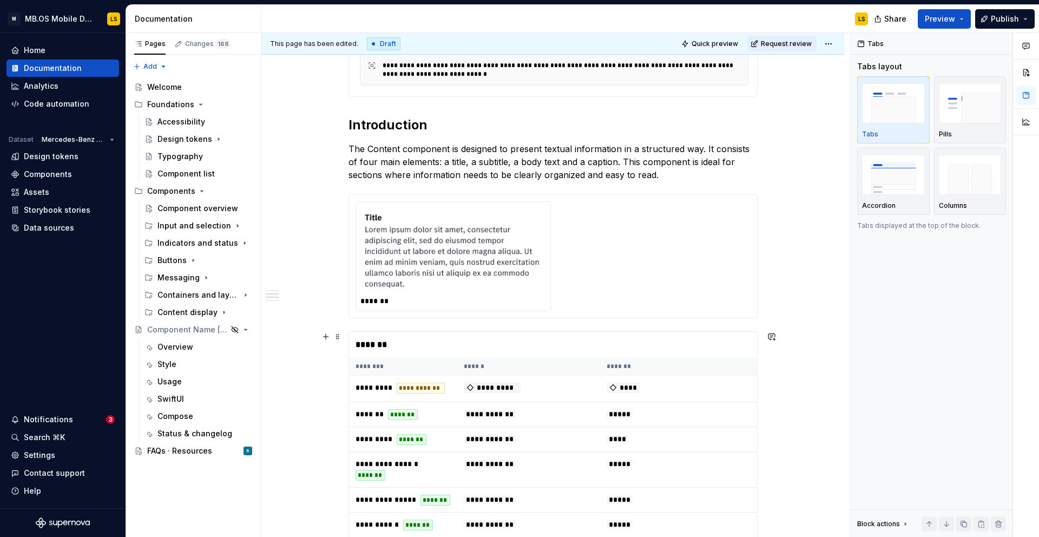
scroll to position [274, 0]
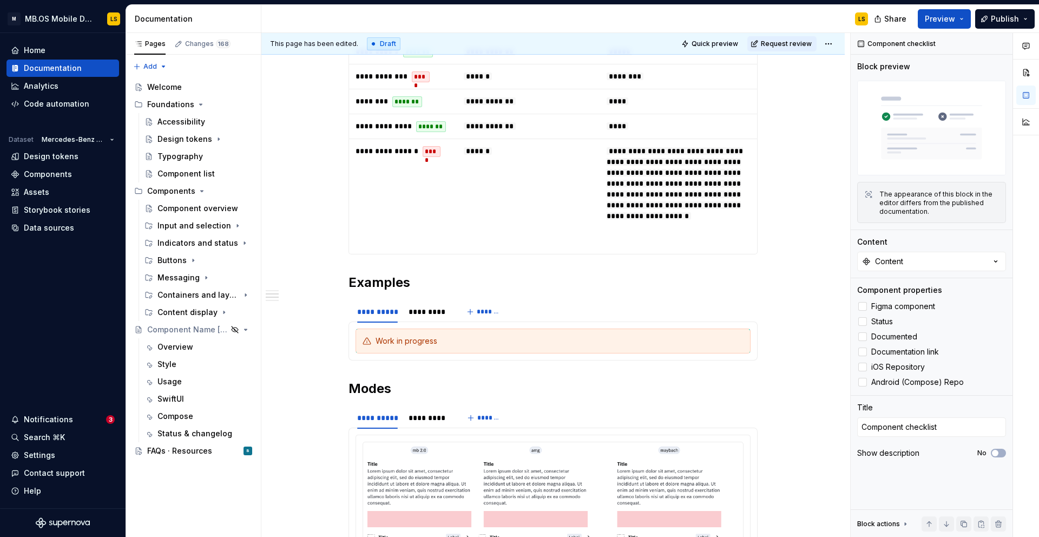
scroll to position [981, 0]
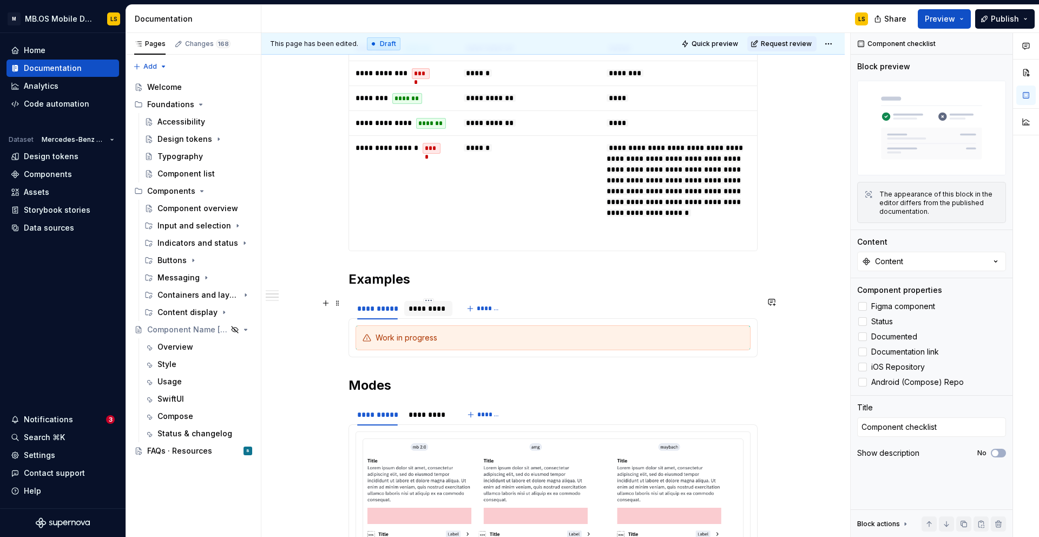
click at [424, 311] on div "*********" at bounding box center [429, 308] width 40 height 11
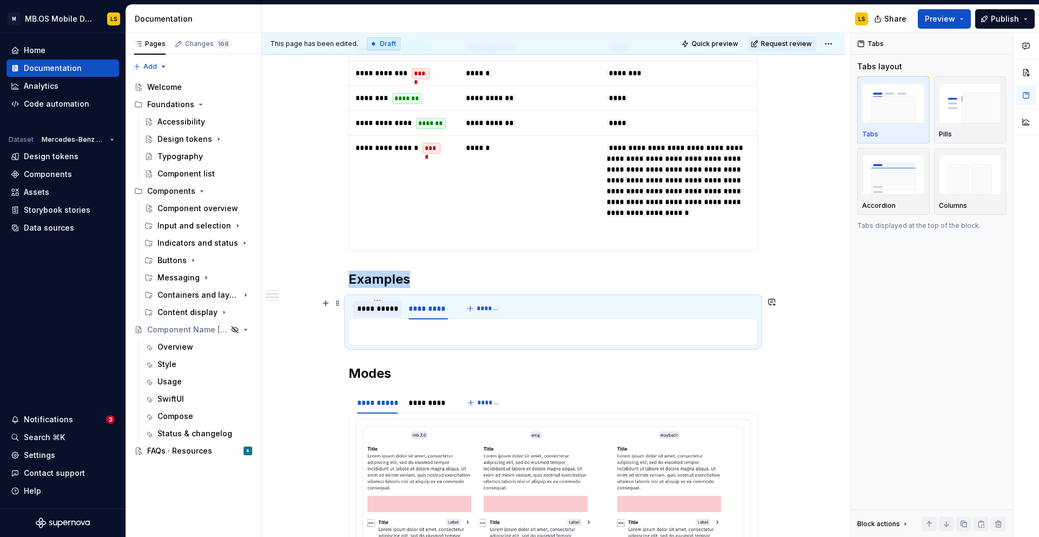
click at [369, 308] on div "**********" at bounding box center [377, 308] width 41 height 11
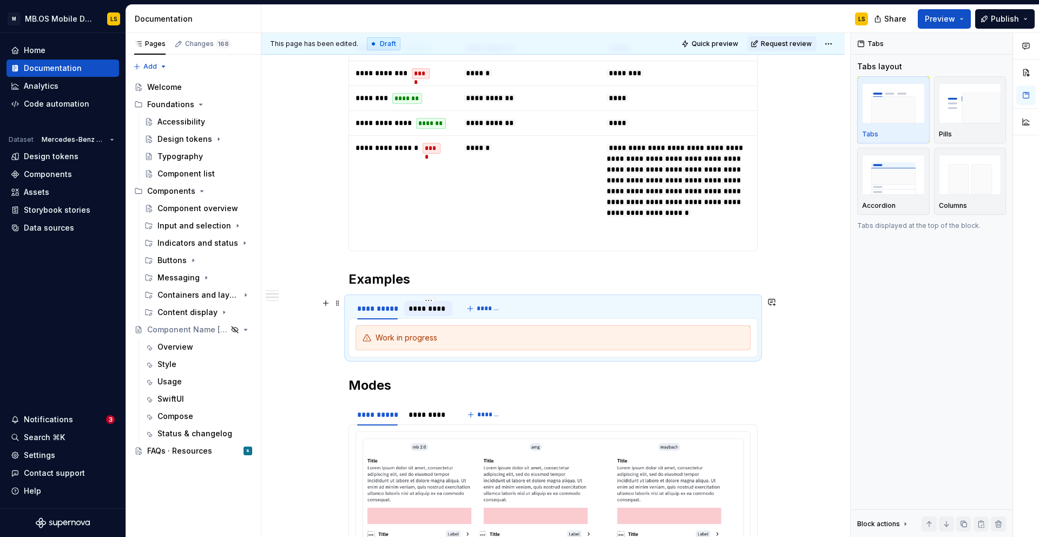
click at [421, 308] on div "*********" at bounding box center [429, 308] width 40 height 11
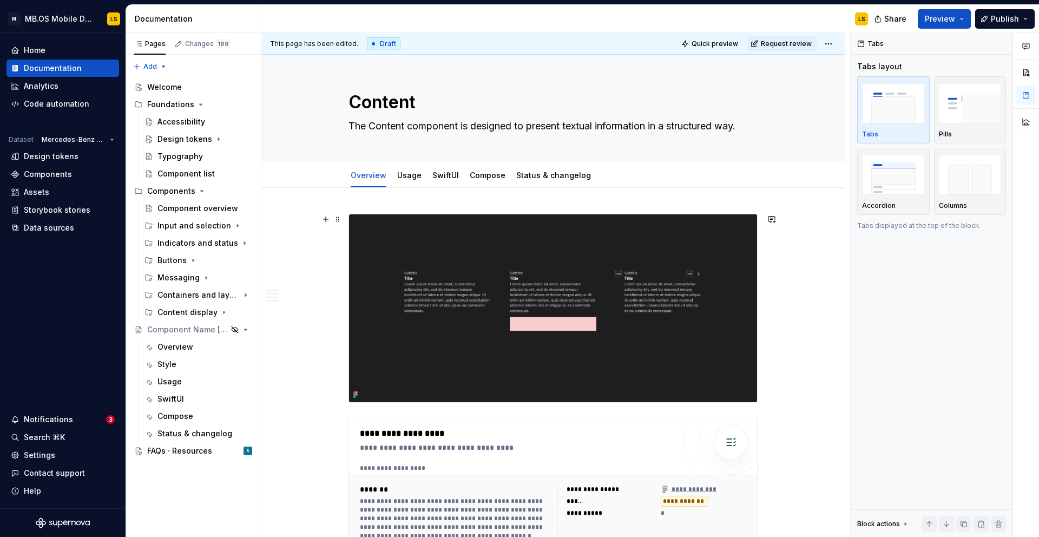
scroll to position [11, 0]
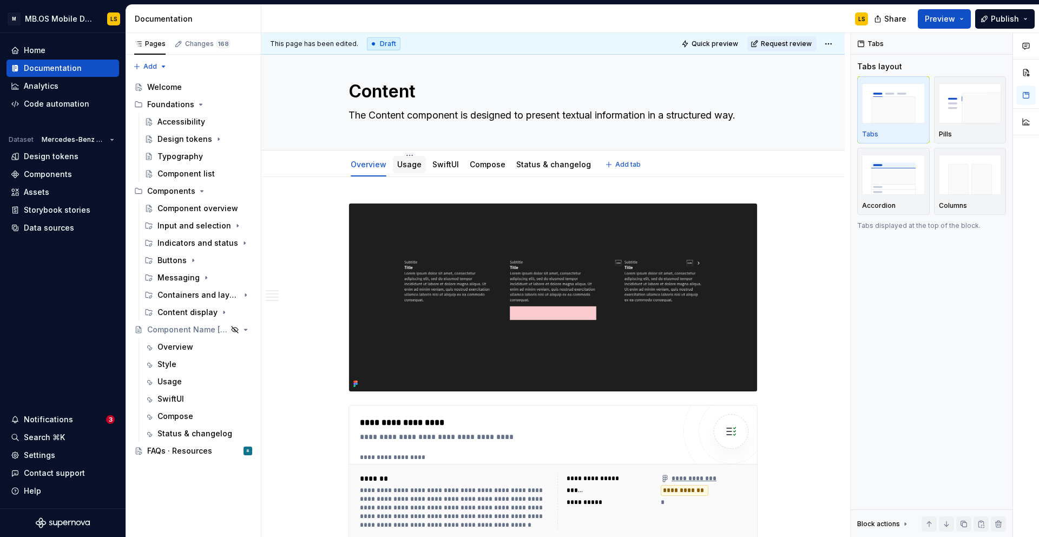
click at [410, 161] on link "Usage" at bounding box center [409, 164] width 24 height 9
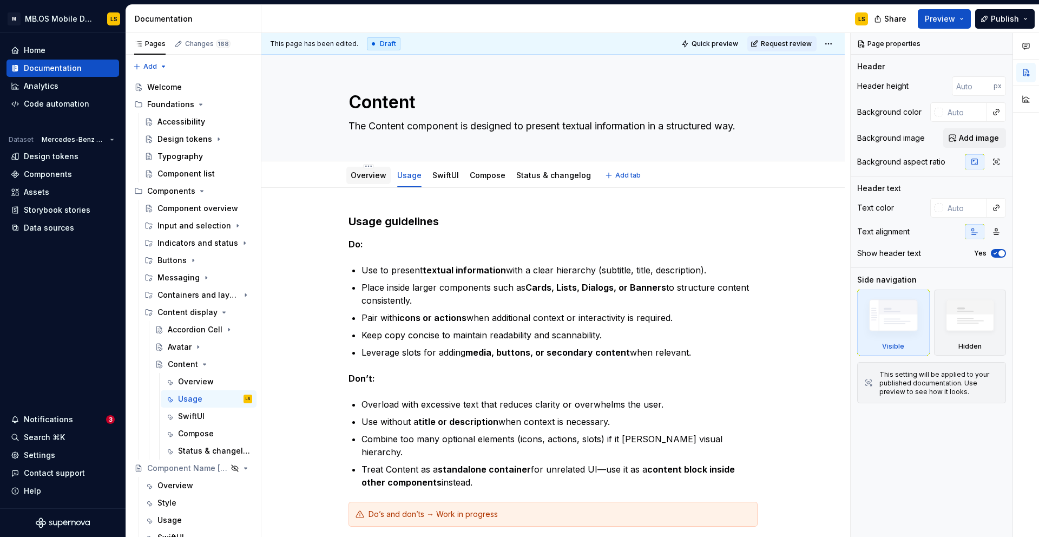
click at [362, 177] on link "Overview" at bounding box center [369, 174] width 36 height 9
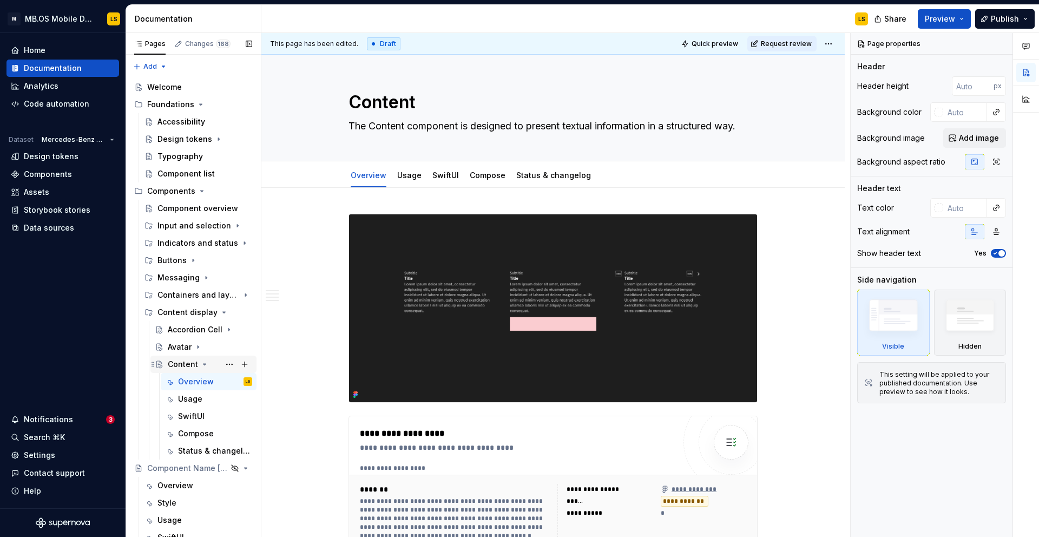
click at [203, 362] on icon "Page tree" at bounding box center [204, 364] width 9 height 9
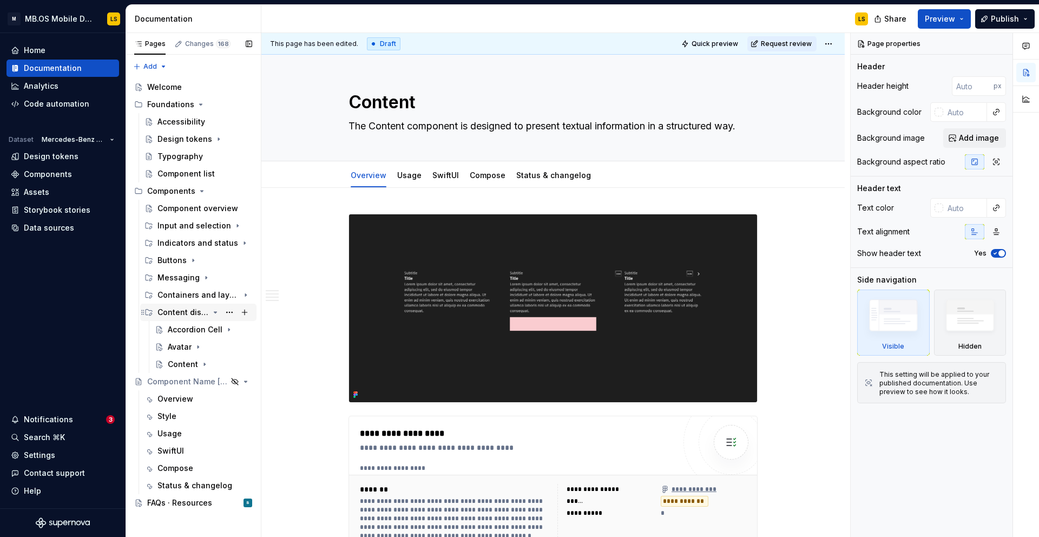
click at [214, 312] on icon "Page tree" at bounding box center [215, 312] width 9 height 9
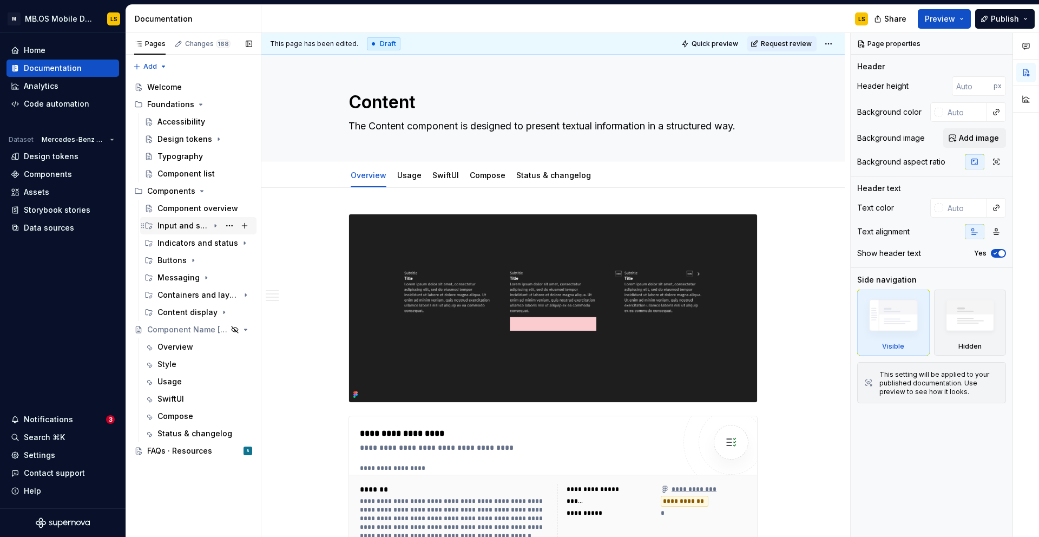
click at [183, 227] on div "Input and selection" at bounding box center [182, 225] width 51 height 11
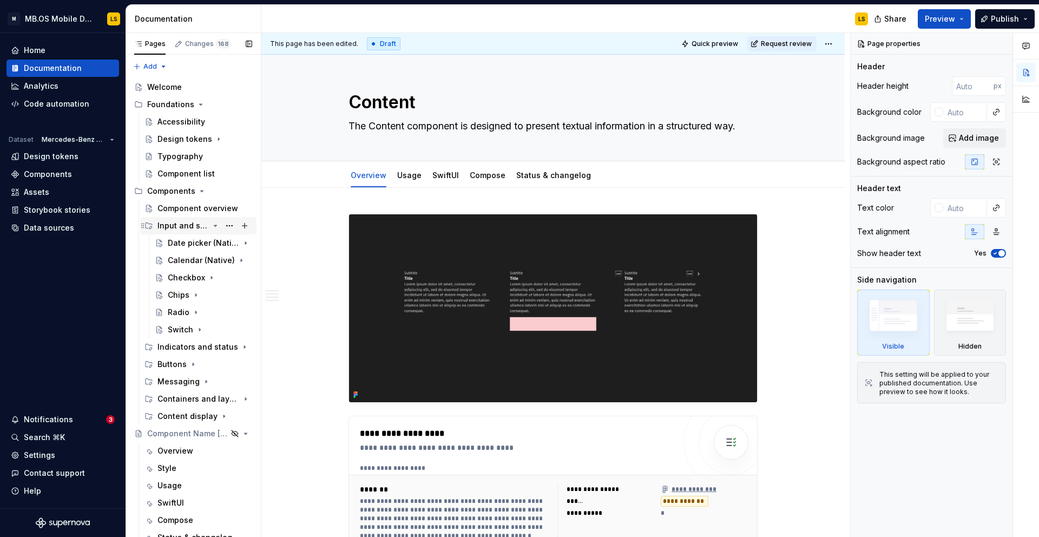
click at [205, 228] on div "Input and selection" at bounding box center [182, 225] width 51 height 11
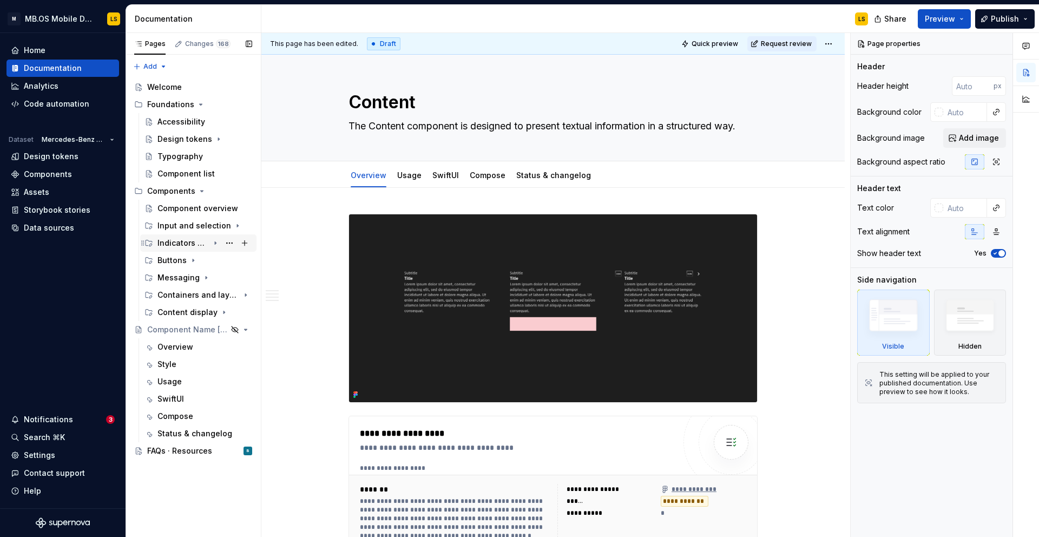
click at [212, 242] on icon "Page tree" at bounding box center [215, 243] width 9 height 9
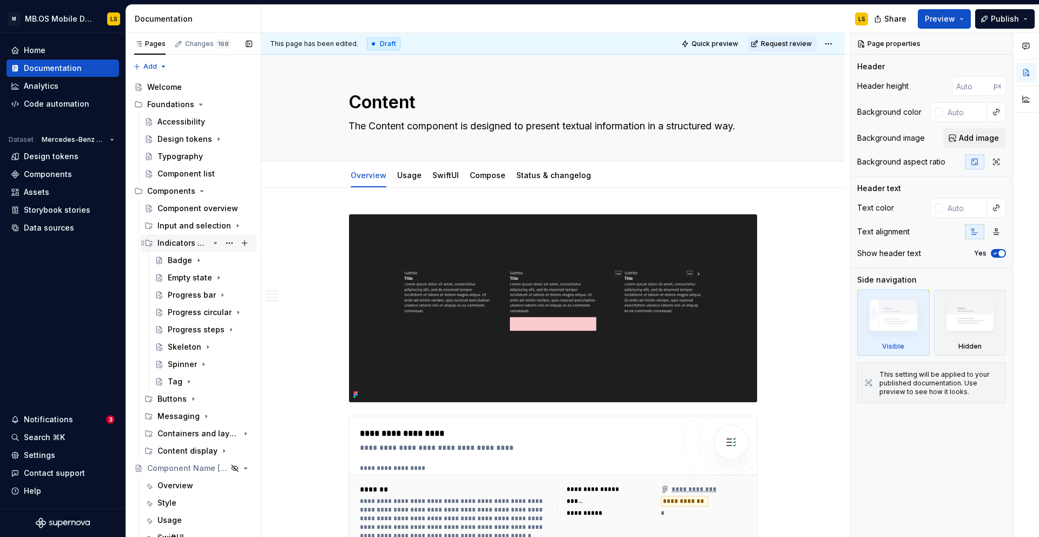
click at [208, 242] on div "Indicators and status" at bounding box center [182, 243] width 51 height 11
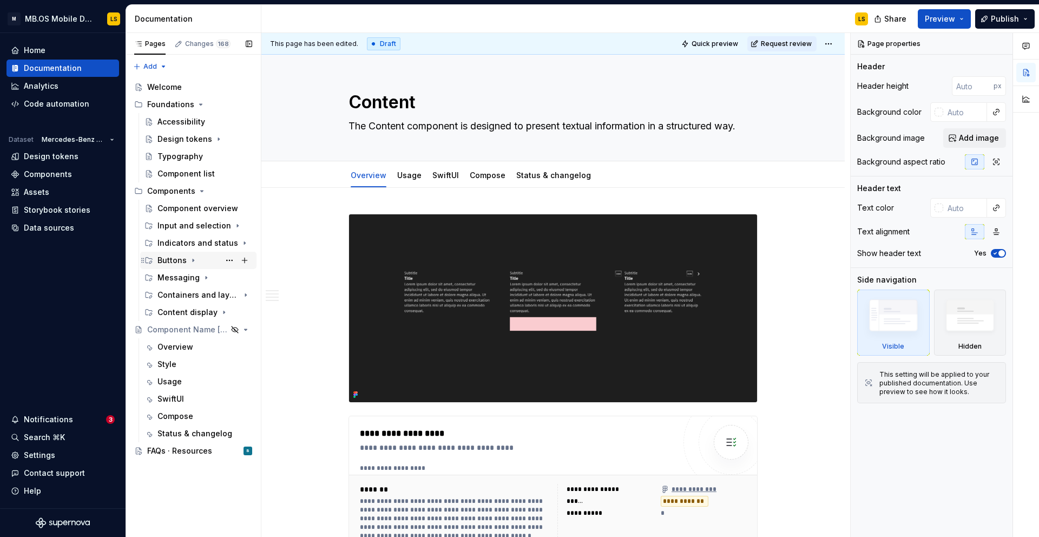
click at [189, 259] on icon "Page tree" at bounding box center [193, 260] width 9 height 9
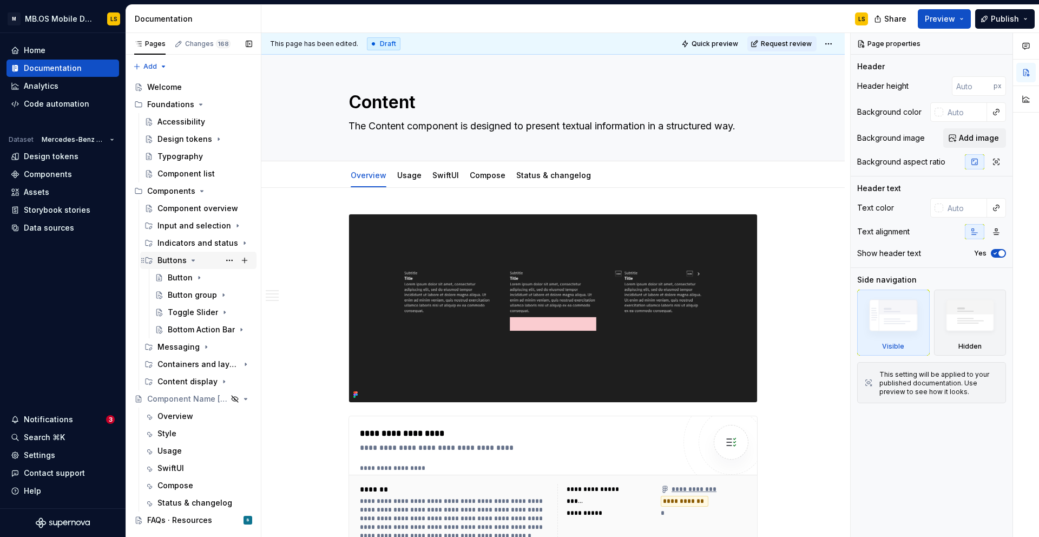
click at [192, 261] on icon "Page tree" at bounding box center [193, 260] width 9 height 9
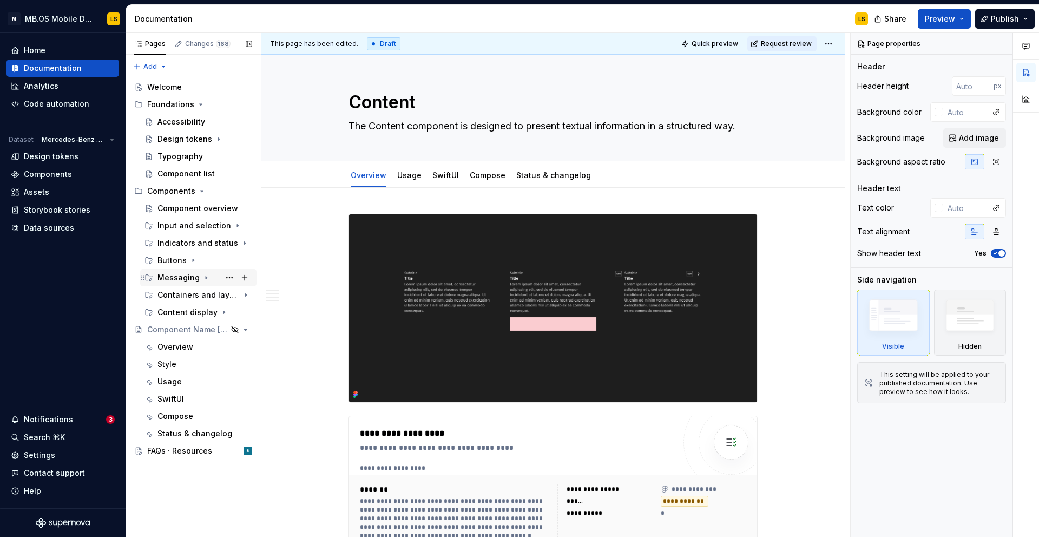
click at [192, 282] on div "Messaging" at bounding box center [178, 277] width 42 height 11
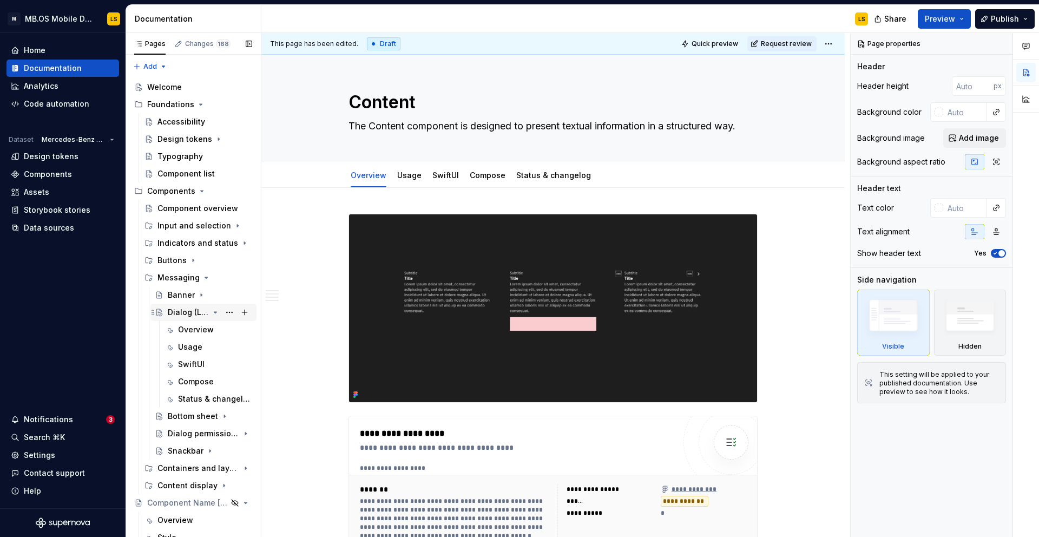
click at [216, 314] on icon "Page tree" at bounding box center [215, 312] width 9 height 9
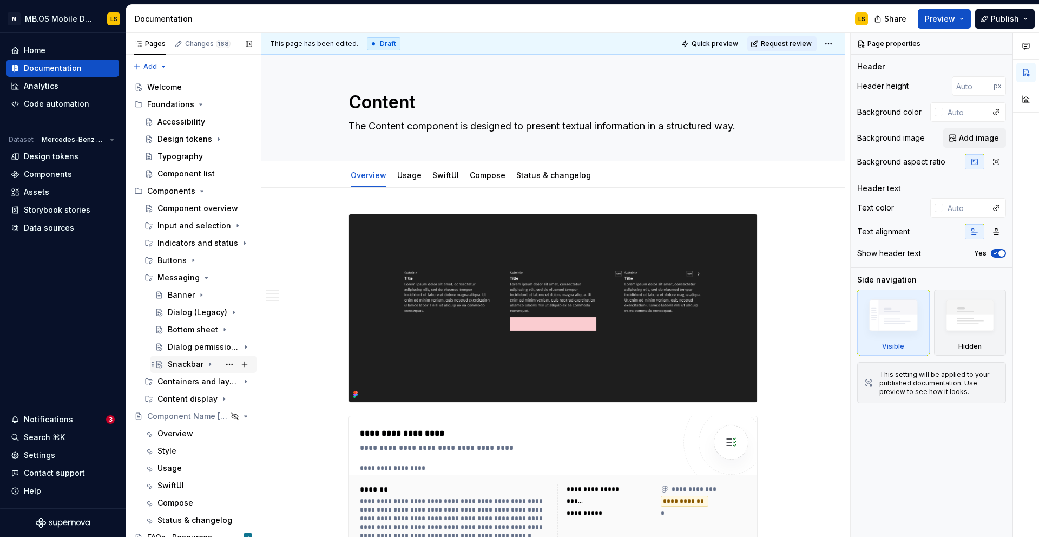
click at [188, 360] on div "Snackbar" at bounding box center [186, 364] width 36 height 11
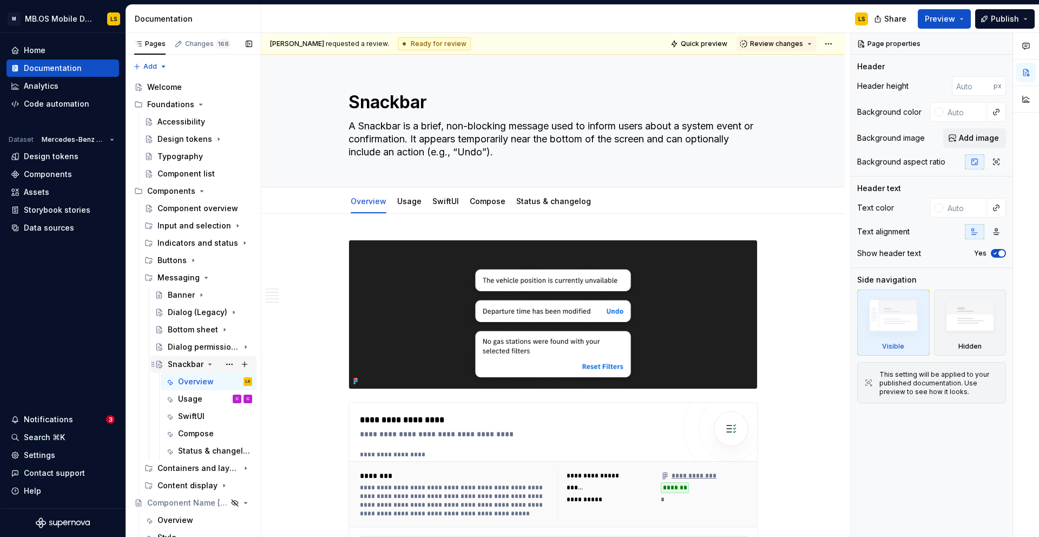
click at [206, 364] on icon "Page tree" at bounding box center [210, 364] width 9 height 9
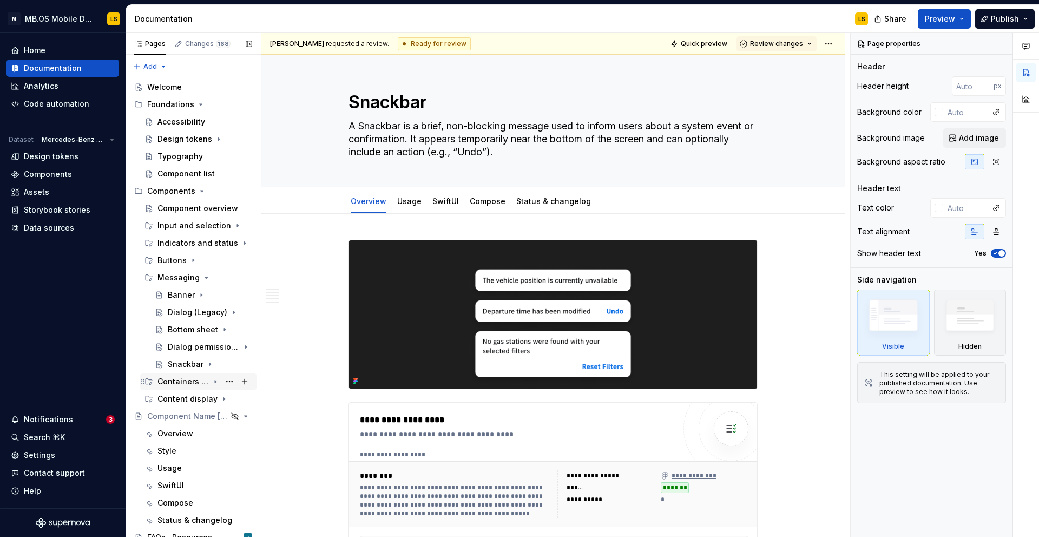
click at [189, 386] on div "Containers and layout" at bounding box center [182, 381] width 51 height 11
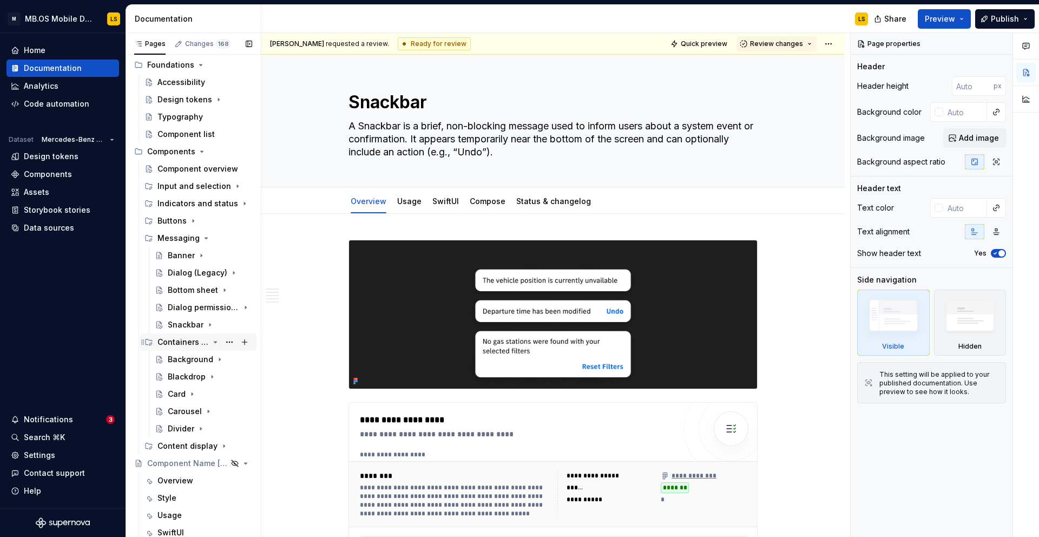
click at [216, 343] on icon "Page tree" at bounding box center [215, 342] width 9 height 9
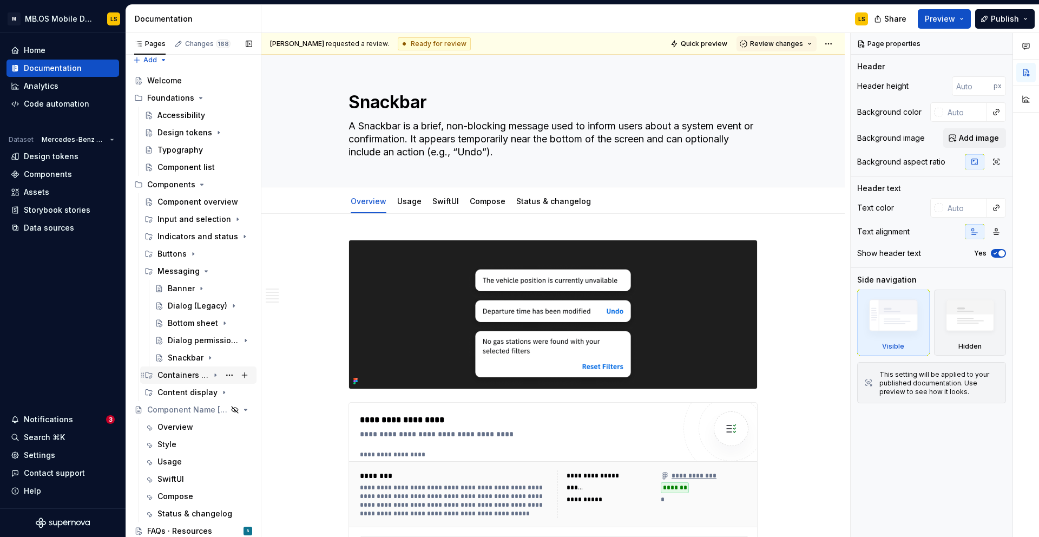
scroll to position [6, 0]
click at [186, 396] on div "Content display" at bounding box center [182, 392] width 51 height 11
click at [213, 393] on icon "Page tree" at bounding box center [215, 392] width 9 height 9
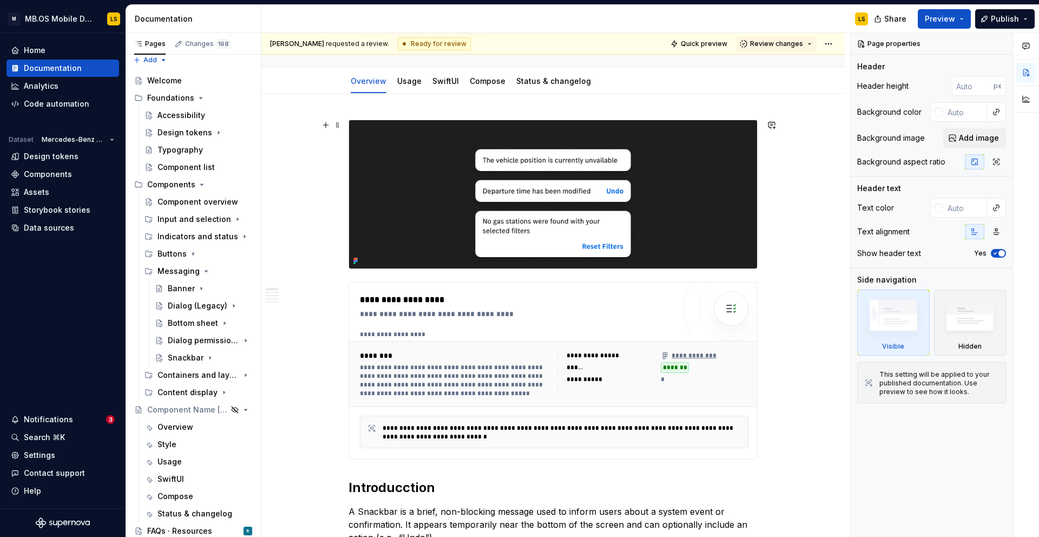
scroll to position [0, 0]
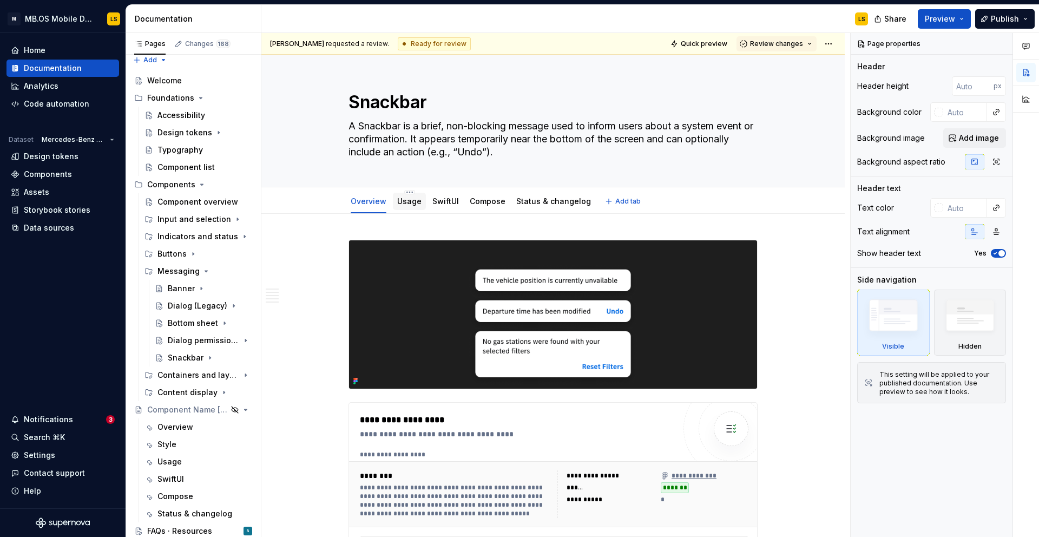
click at [409, 196] on link "Usage" at bounding box center [409, 200] width 24 height 9
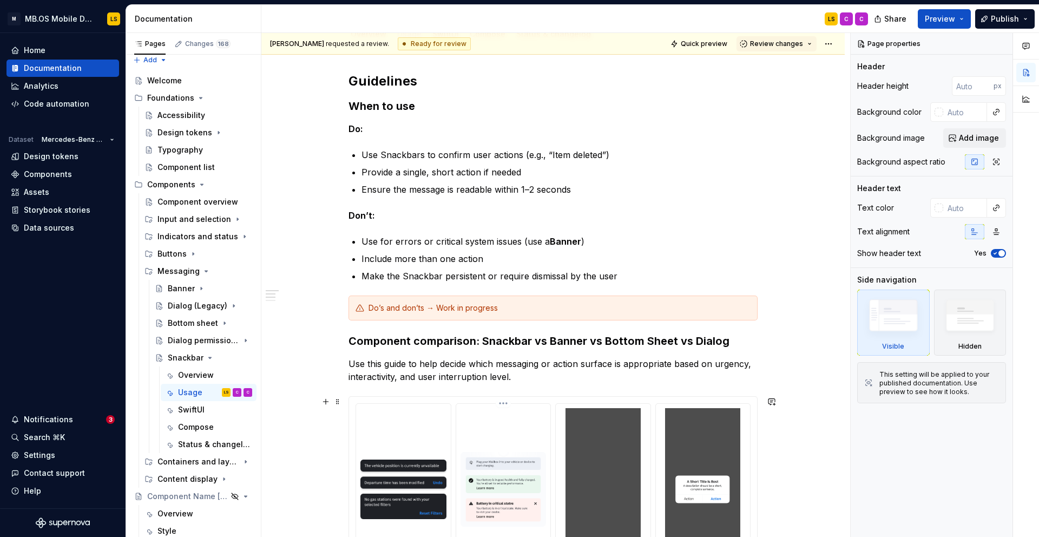
scroll to position [180, 0]
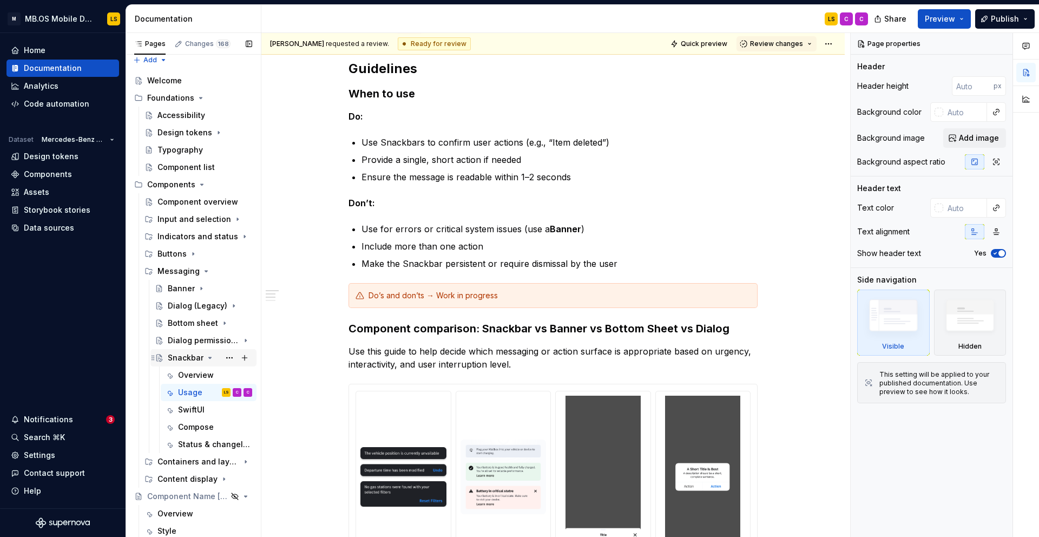
click at [208, 360] on icon "Page tree" at bounding box center [210, 357] width 9 height 9
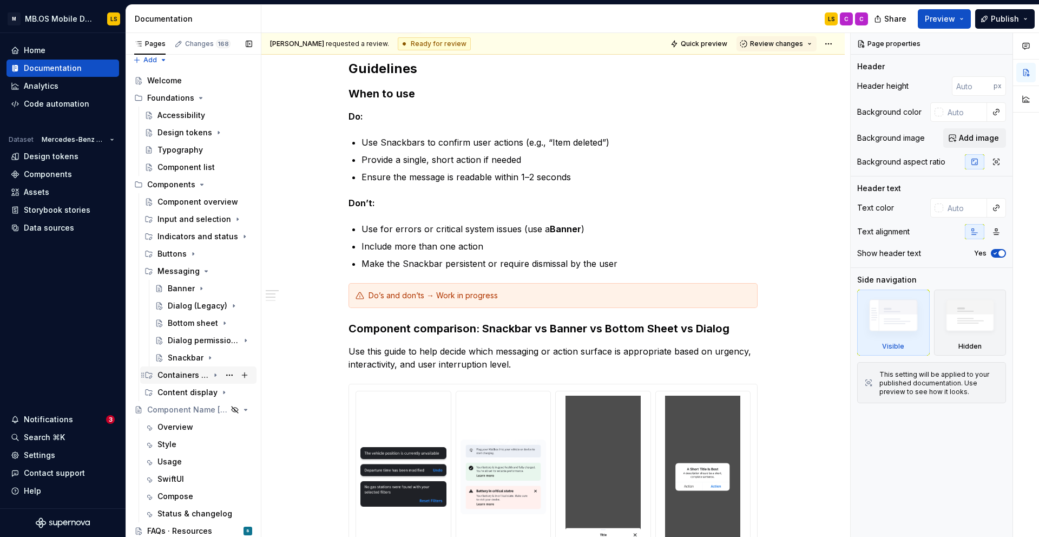
scroll to position [0, 0]
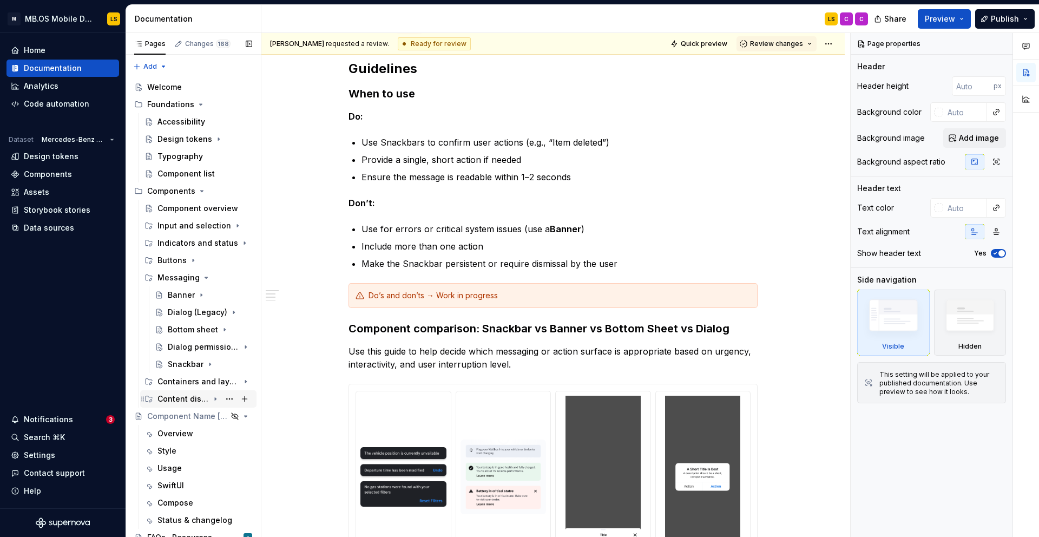
click at [190, 396] on div "Content display" at bounding box center [182, 398] width 51 height 11
click at [189, 399] on div "Content display" at bounding box center [182, 398] width 51 height 11
click at [222, 398] on button "Page tree" at bounding box center [229, 398] width 15 height 15
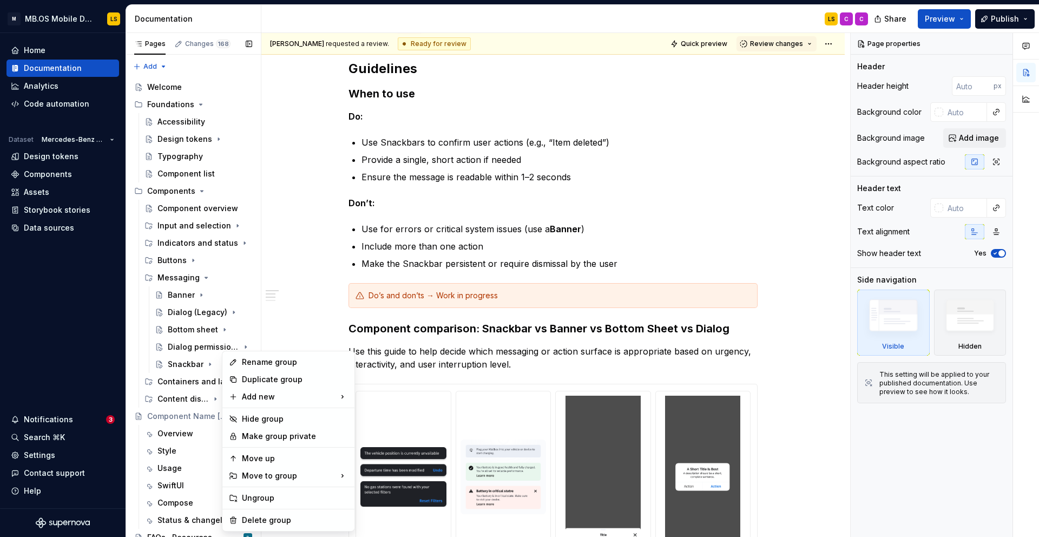
click at [212, 398] on div "Pages Changes 168 Add Accessibility guide for tree Page tree. Navigate the tree…" at bounding box center [193, 287] width 135 height 509
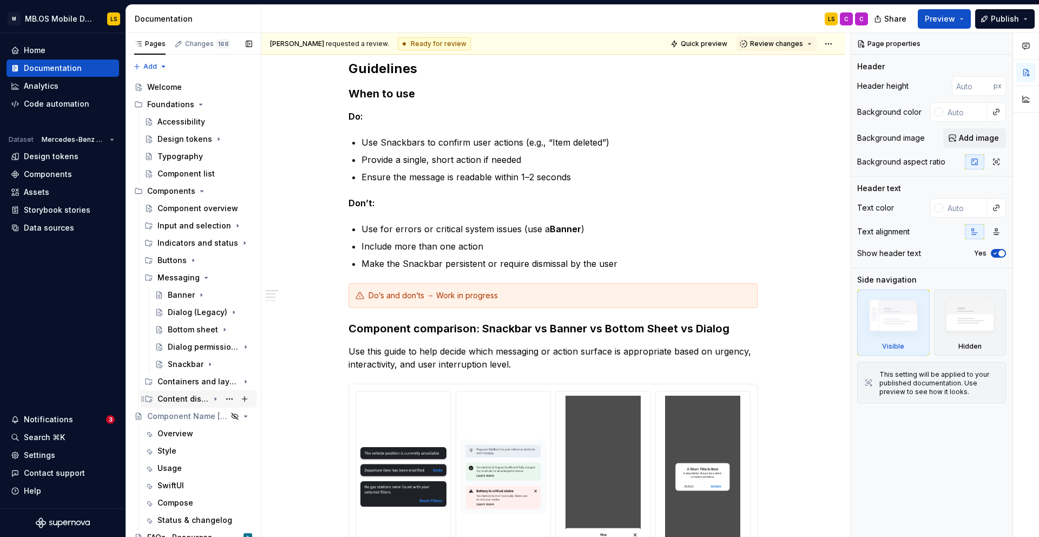
click at [215, 398] on icon "Page tree" at bounding box center [215, 399] width 1 height 3
click at [183, 450] on div "Content" at bounding box center [183, 450] width 30 height 11
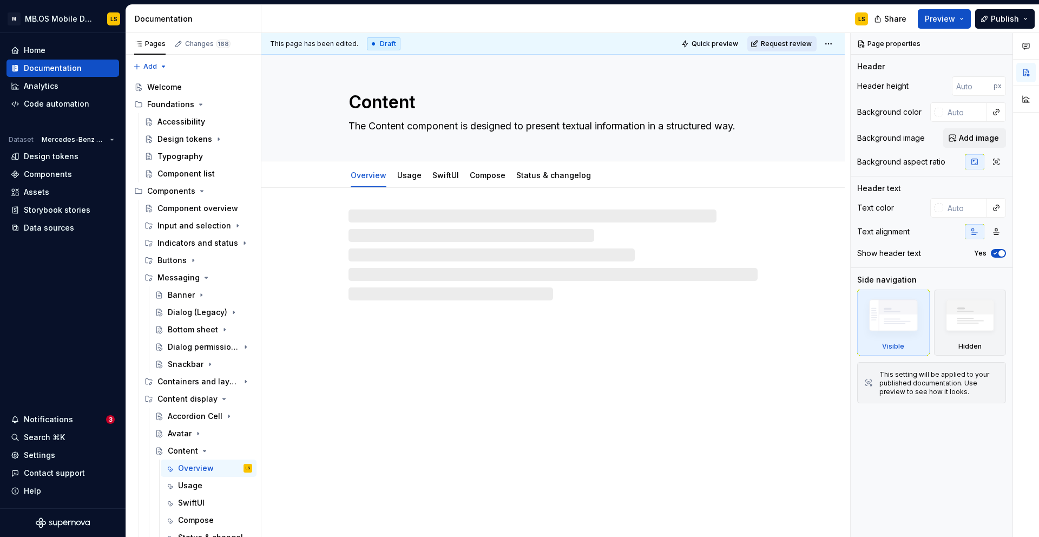
click at [785, 47] on span "Request review" at bounding box center [786, 44] width 51 height 9
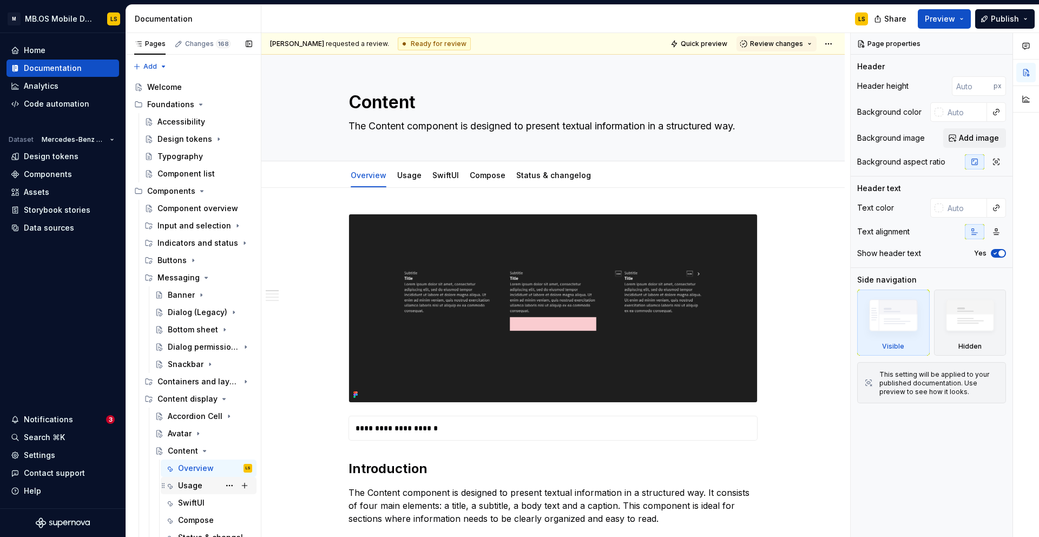
click at [195, 485] on div "Usage" at bounding box center [190, 485] width 24 height 11
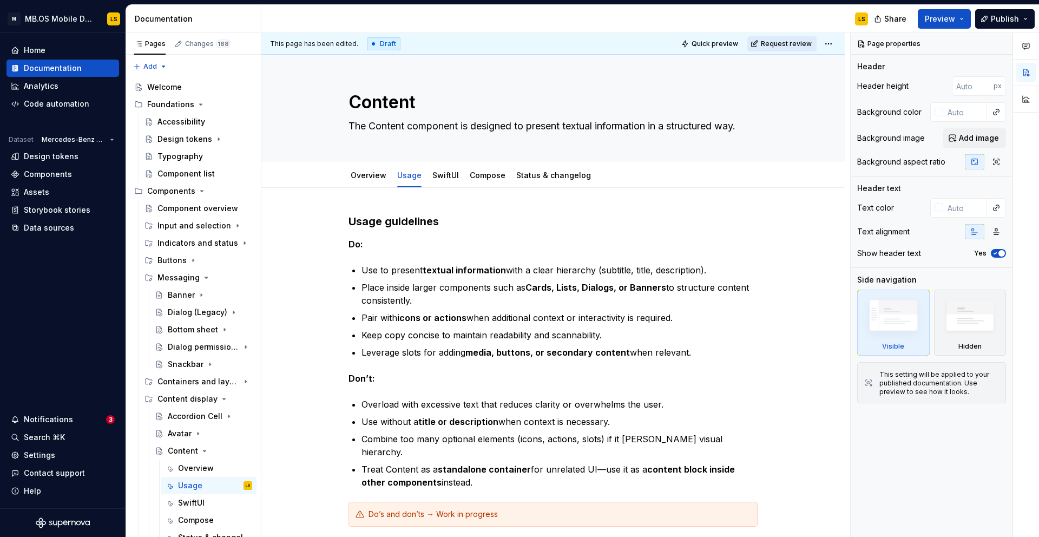
click at [800, 43] on span "Request review" at bounding box center [786, 44] width 51 height 9
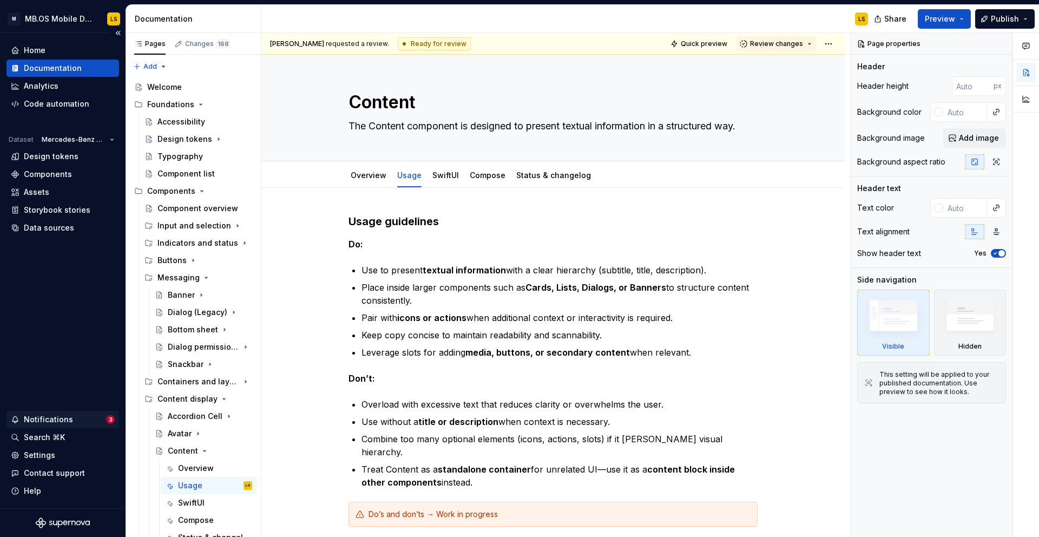
click at [80, 421] on div "Notifications" at bounding box center [58, 419] width 95 height 11
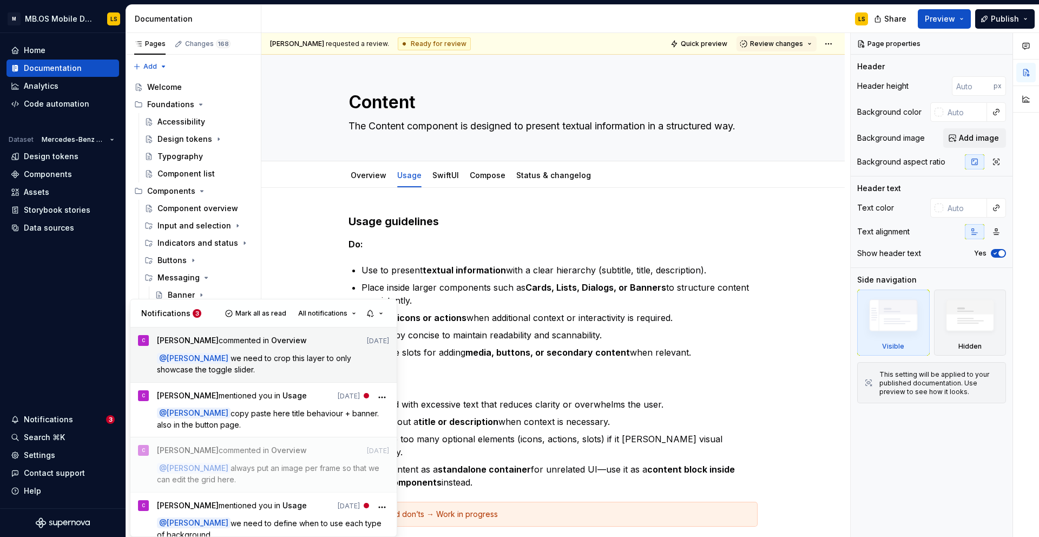
click at [284, 359] on span "we need to crop this layer to only showcase the toggle slider." at bounding box center [255, 363] width 196 height 21
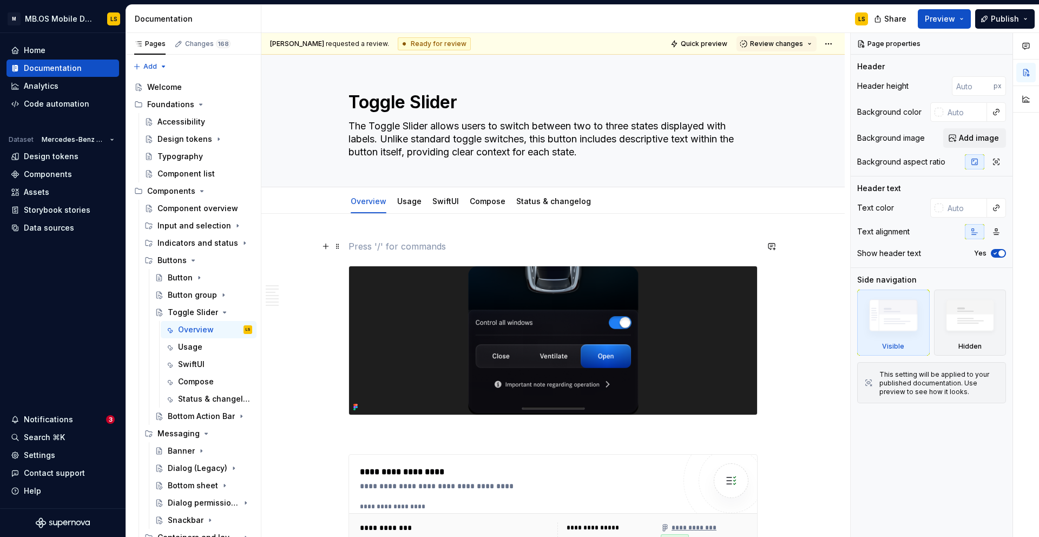
click at [501, 249] on p at bounding box center [553, 246] width 409 height 13
click at [340, 250] on span at bounding box center [337, 246] width 9 height 15
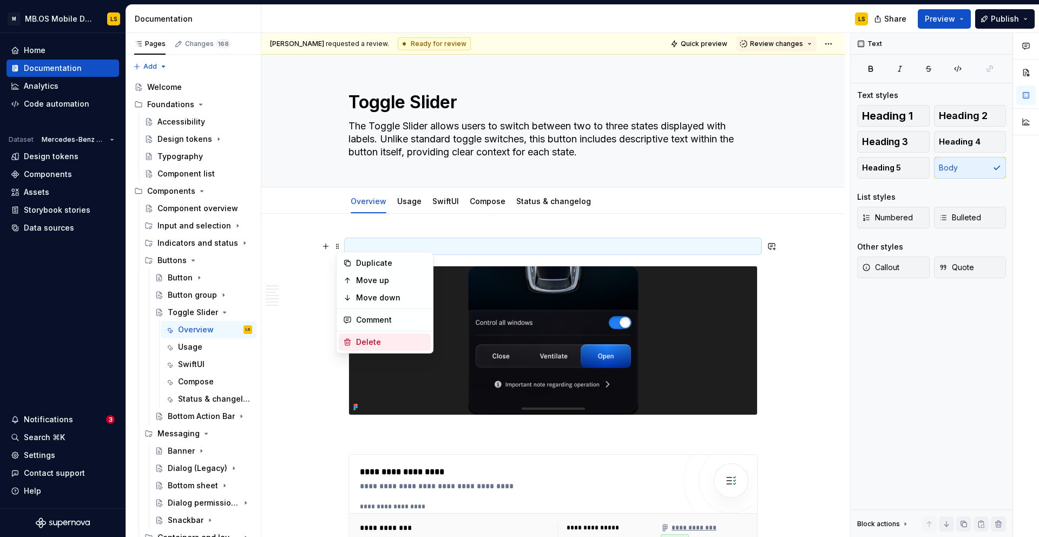
click at [371, 343] on div "Delete" at bounding box center [391, 342] width 70 height 11
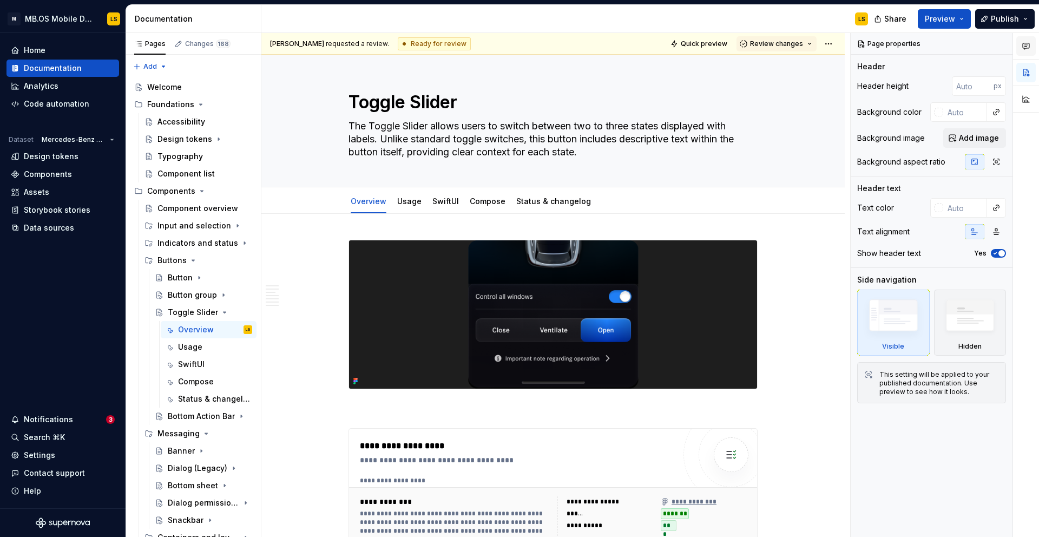
click at [1026, 43] on icon "button" at bounding box center [1026, 46] width 9 height 9
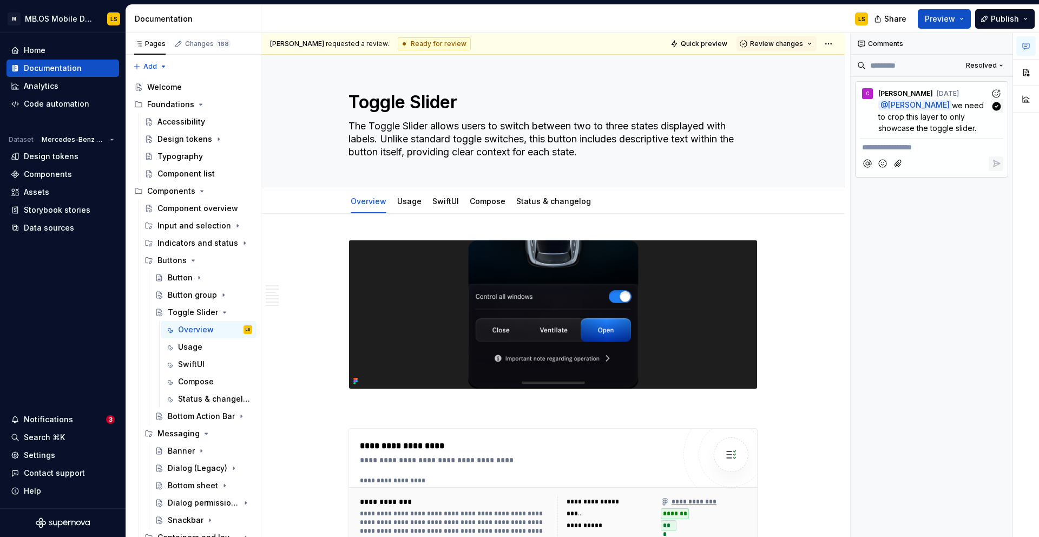
click at [958, 119] on p "@ [PERSON_NAME] we need to crop this layer to only showcase the toggle slider." at bounding box center [934, 117] width 112 height 34
click at [589, 270] on img at bounding box center [553, 314] width 408 height 148
click at [613, 294] on img at bounding box center [553, 314] width 408 height 148
click at [540, 307] on img at bounding box center [553, 314] width 408 height 148
click at [560, 278] on img at bounding box center [553, 314] width 408 height 148
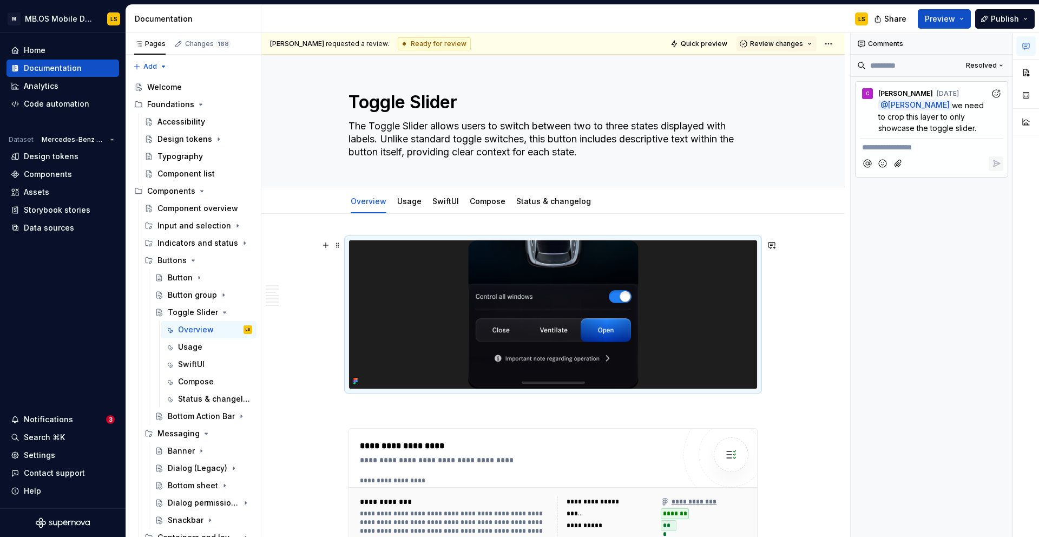
click at [739, 260] on img at bounding box center [553, 314] width 408 height 148
click at [690, 247] on img at bounding box center [553, 314] width 408 height 148
click at [690, 279] on img at bounding box center [553, 314] width 408 height 148
click at [1031, 76] on button "button" at bounding box center [1025, 72] width 19 height 19
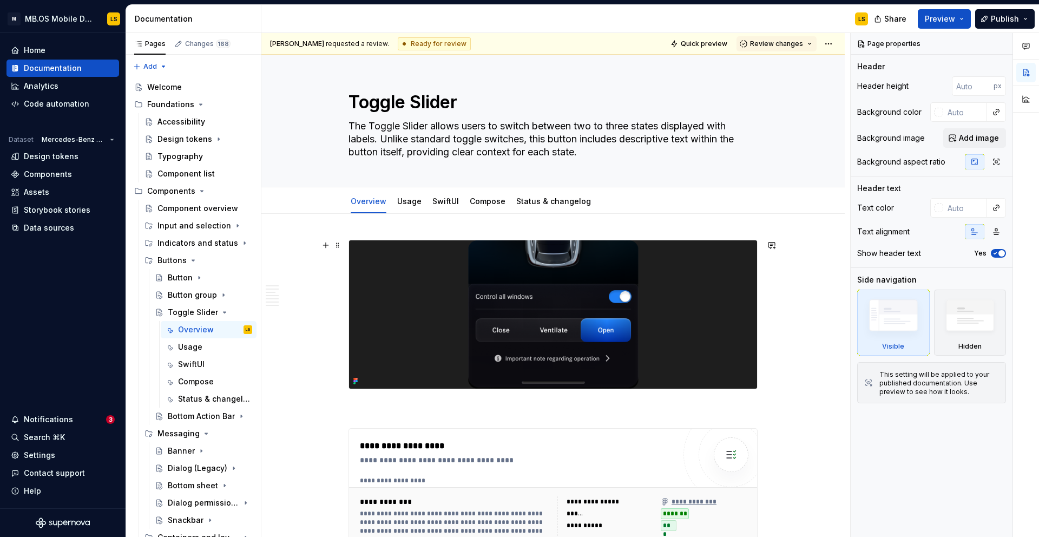
click at [730, 292] on img at bounding box center [553, 314] width 408 height 148
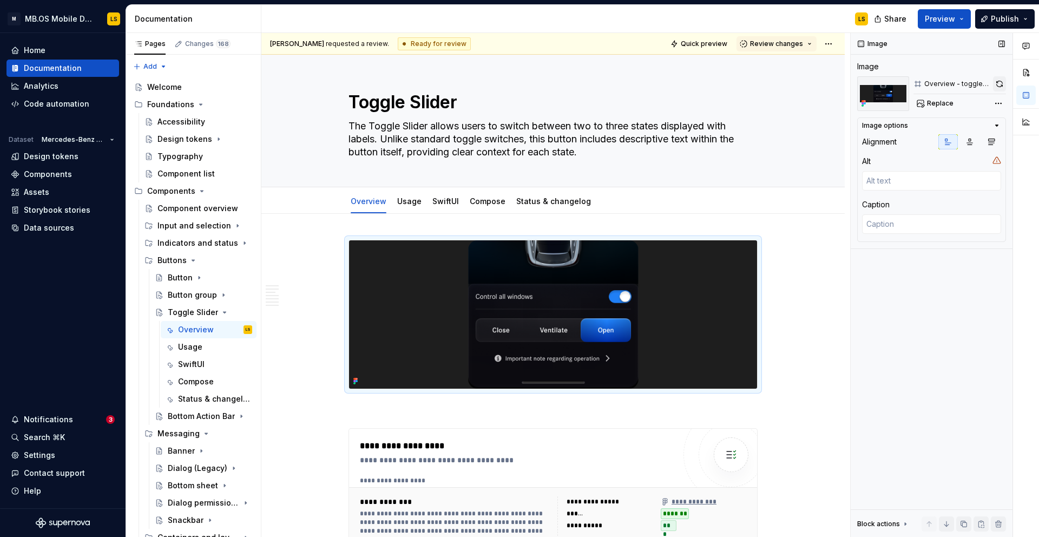
click at [997, 84] on button "button" at bounding box center [999, 83] width 13 height 15
click at [623, 261] on img at bounding box center [553, 314] width 408 height 148
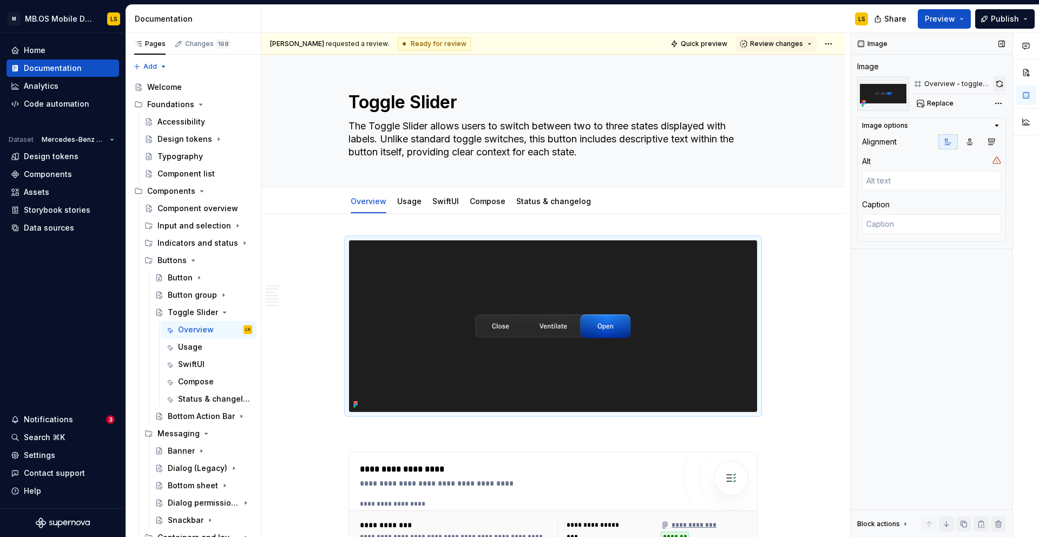
click at [996, 84] on button "button" at bounding box center [999, 83] width 13 height 15
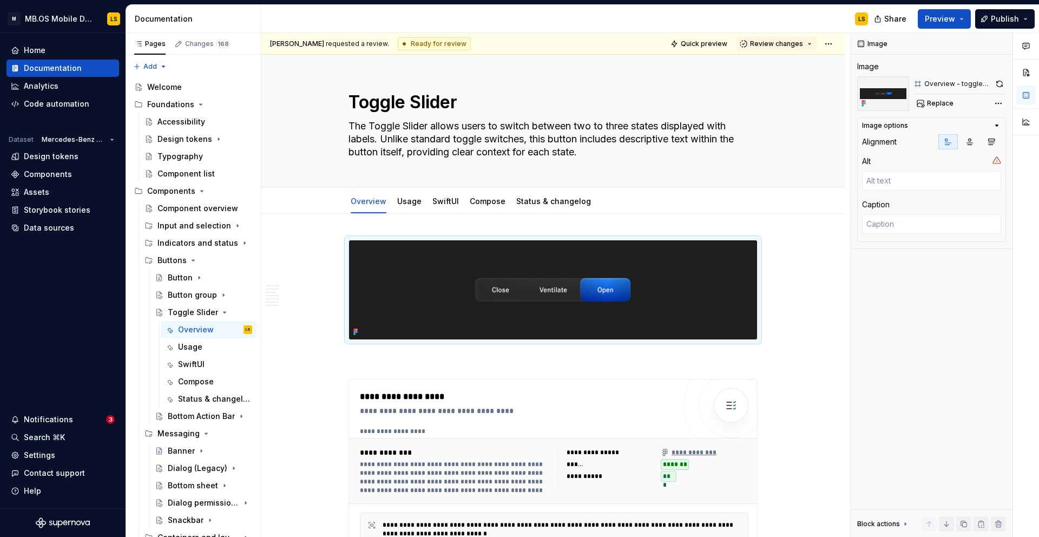
click at [1002, 82] on button "button" at bounding box center [999, 83] width 13 height 15
type textarea "*"
